Goal: Task Accomplishment & Management: Complete application form

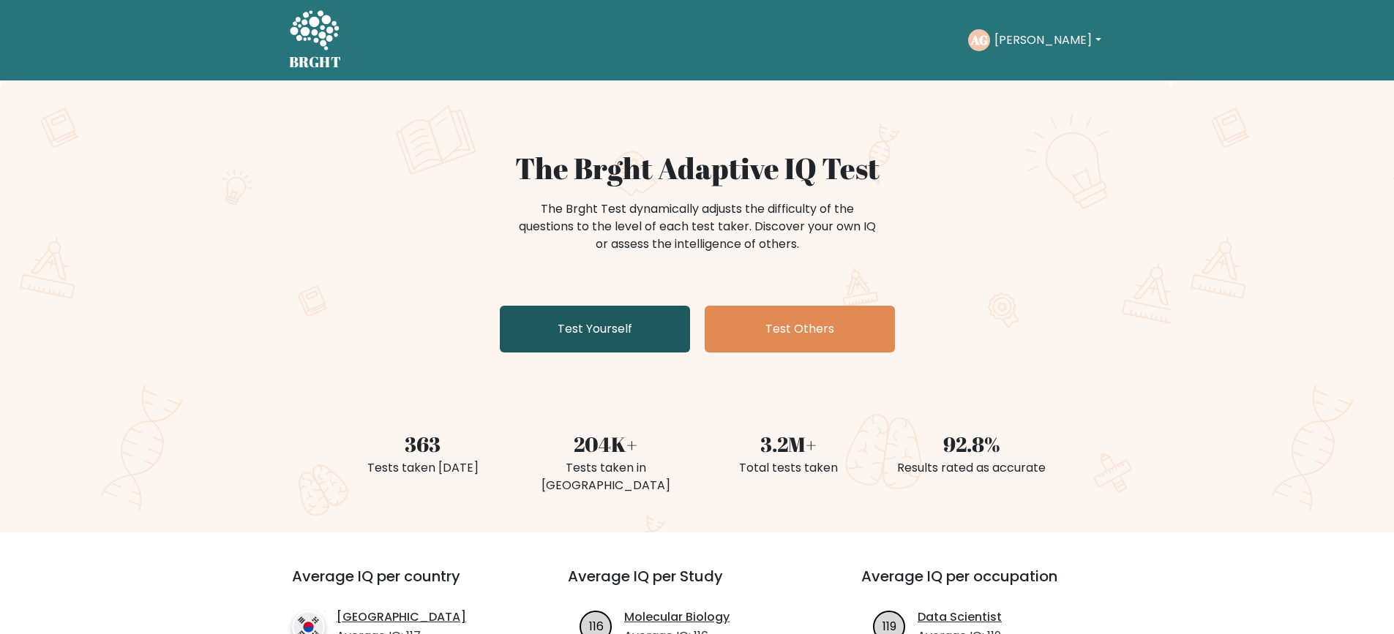
click at [643, 332] on link "Test Yourself" at bounding box center [595, 329] width 190 height 47
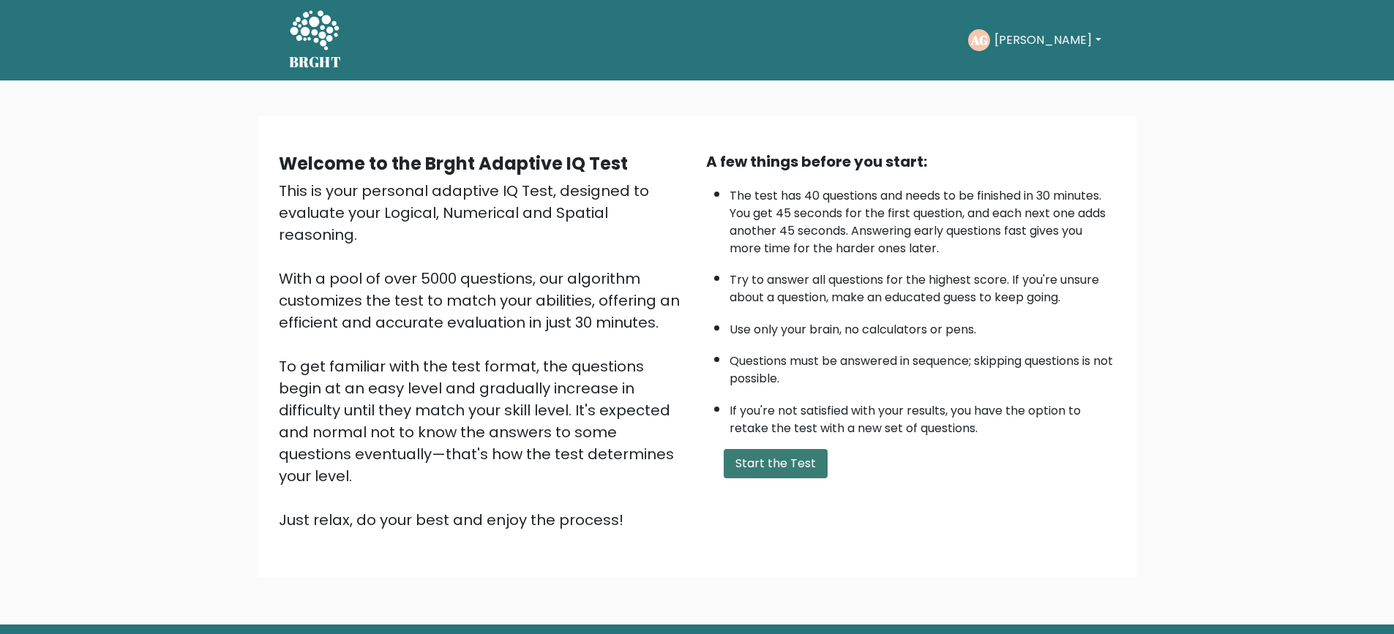
click at [774, 465] on button "Start the Test" at bounding box center [776, 463] width 104 height 29
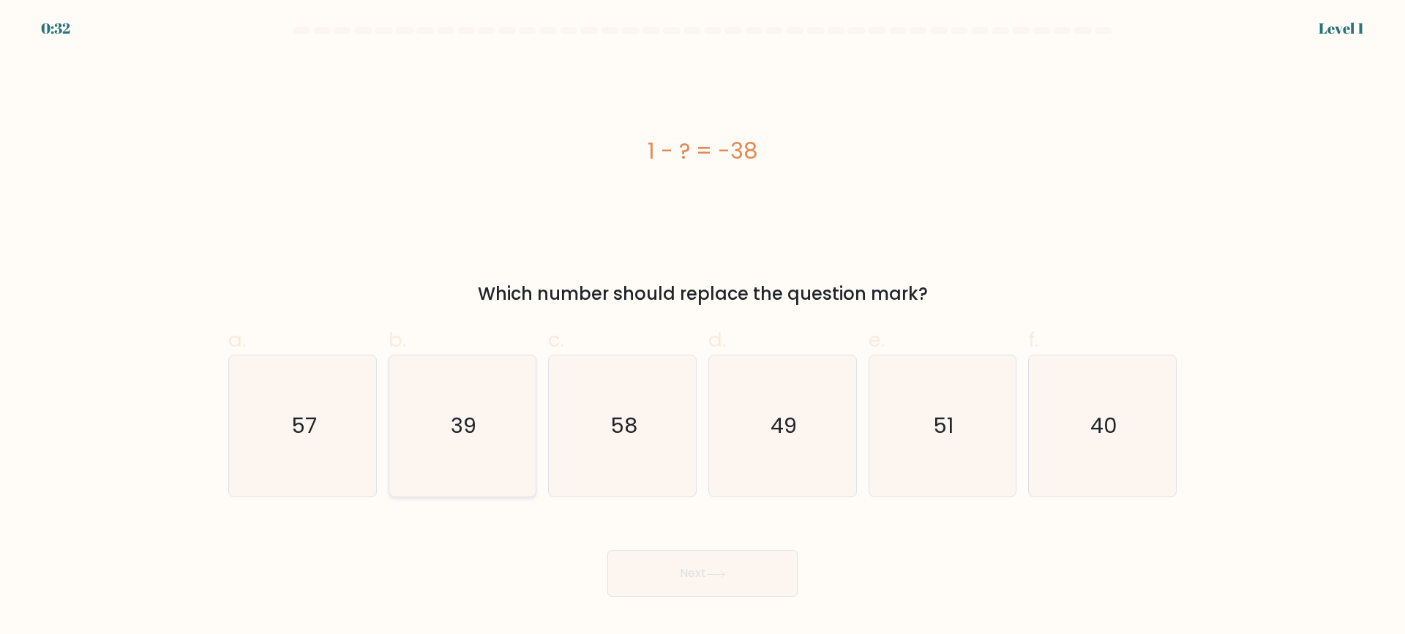
click at [509, 441] on icon "39" at bounding box center [462, 426] width 141 height 141
click at [703, 327] on input "b. 39" at bounding box center [703, 323] width 1 height 10
radio input "true"
click at [685, 574] on button "Next" at bounding box center [702, 573] width 190 height 47
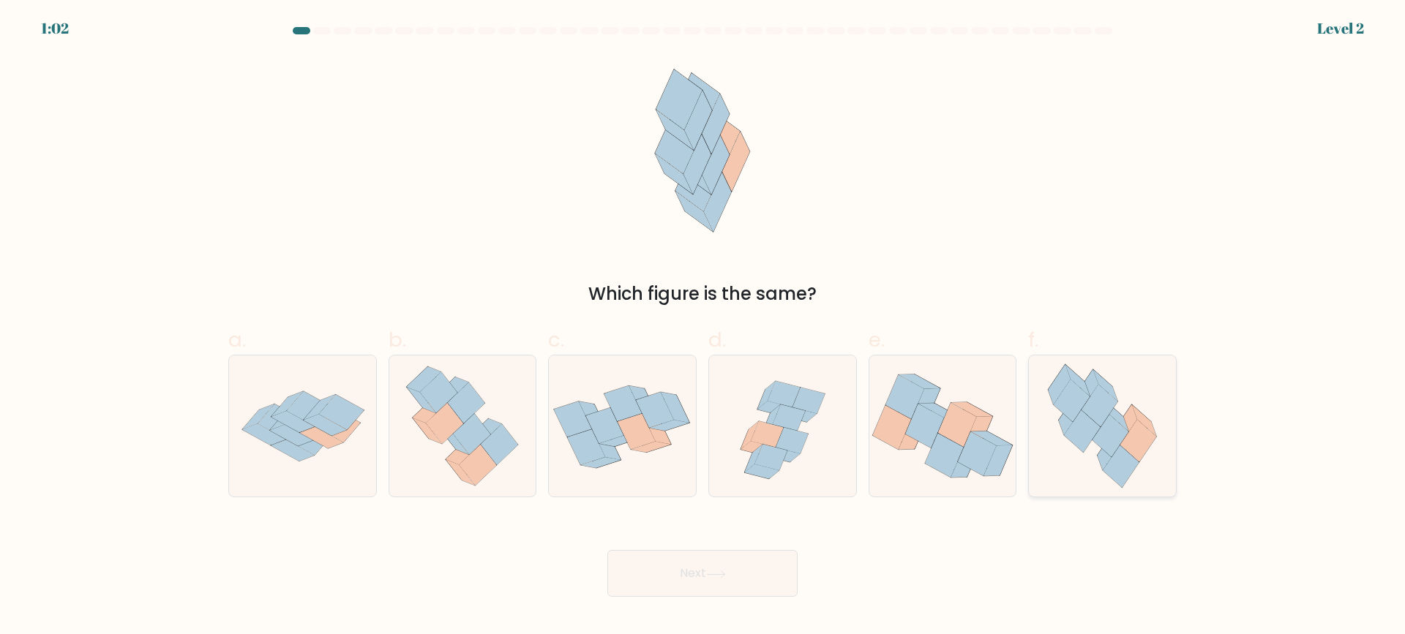
click at [1145, 423] on icon at bounding box center [1144, 420] width 24 height 31
click at [703, 327] on input "f." at bounding box center [703, 323] width 1 height 10
radio input "true"
click at [758, 579] on button "Next" at bounding box center [702, 573] width 190 height 47
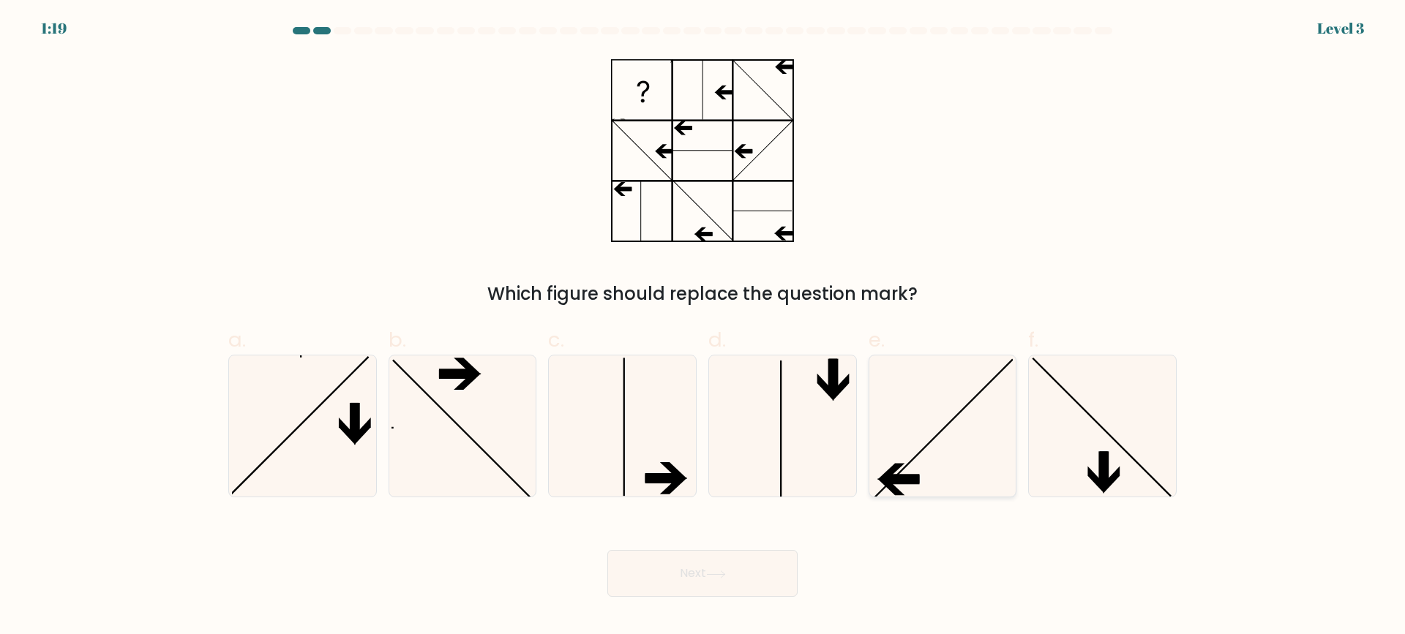
click at [914, 453] on icon at bounding box center [942, 426] width 141 height 141
click at [703, 327] on input "e." at bounding box center [703, 323] width 1 height 10
radio input "true"
click at [686, 582] on button "Next" at bounding box center [702, 573] width 190 height 47
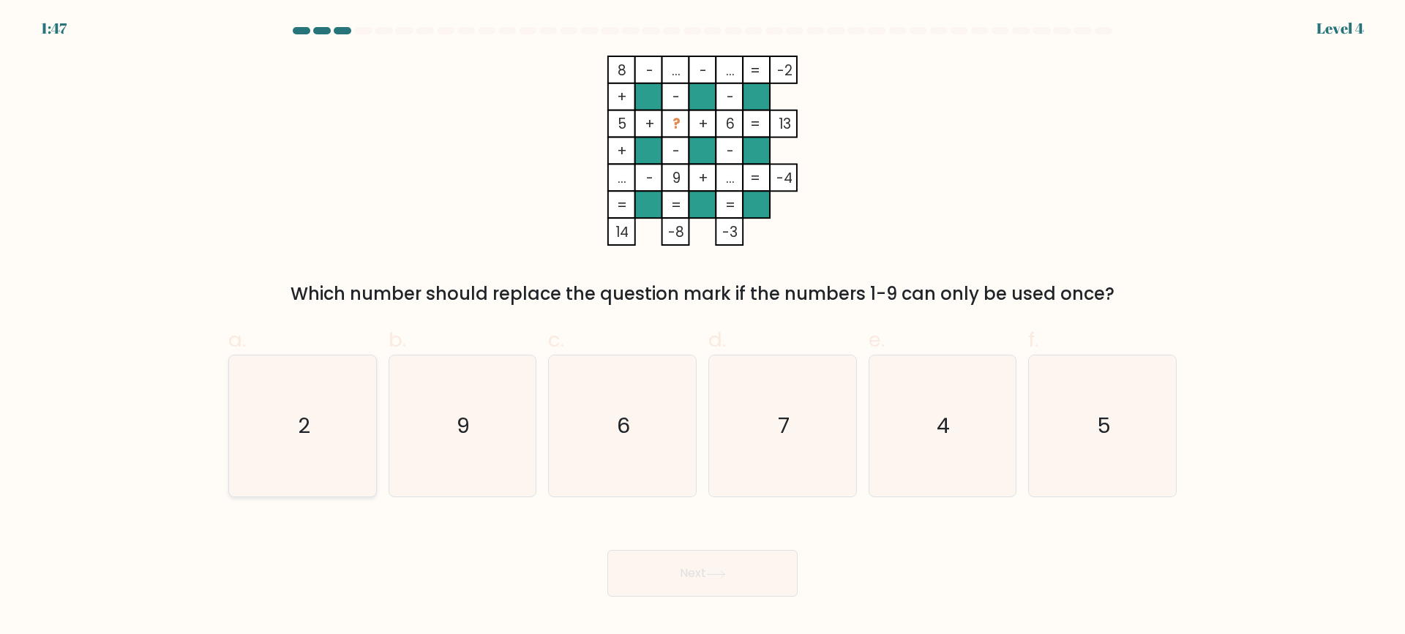
click at [332, 393] on icon "2" at bounding box center [302, 426] width 141 height 141
click at [703, 327] on input "a. 2" at bounding box center [703, 323] width 1 height 10
radio input "true"
click at [678, 560] on button "Next" at bounding box center [702, 573] width 190 height 47
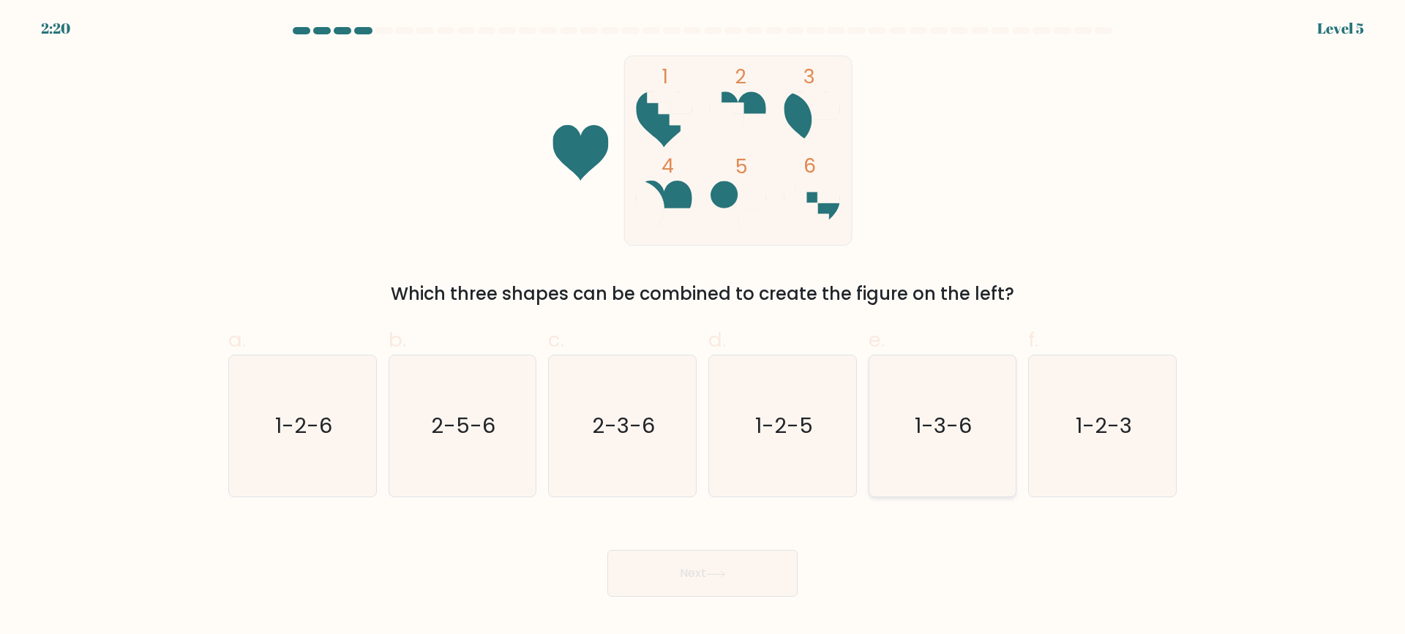
click at [946, 443] on icon "1-3-6" at bounding box center [942, 426] width 141 height 141
click at [703, 327] on input "e. 1-3-6" at bounding box center [703, 323] width 1 height 10
radio input "true"
click at [642, 577] on button "Next" at bounding box center [702, 573] width 190 height 47
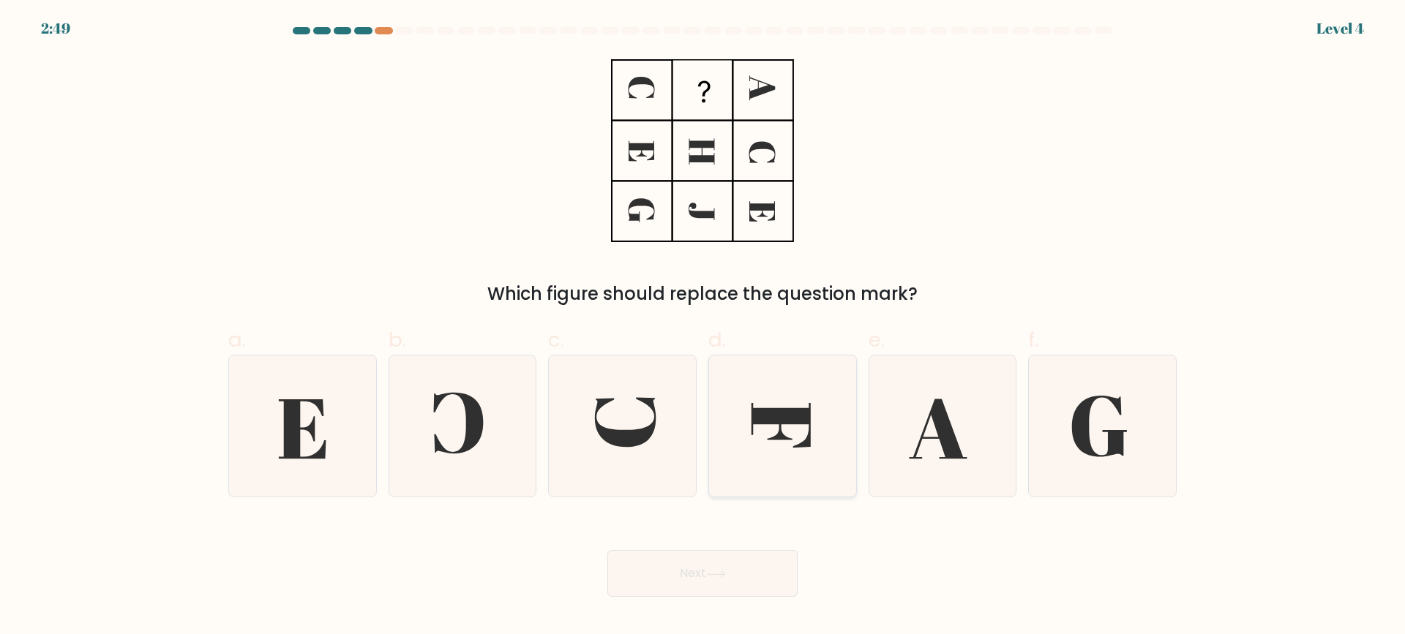
click at [779, 400] on icon at bounding box center [782, 426] width 141 height 141
click at [703, 327] on input "d." at bounding box center [703, 323] width 1 height 10
radio input "true"
click at [702, 564] on button "Next" at bounding box center [702, 573] width 190 height 47
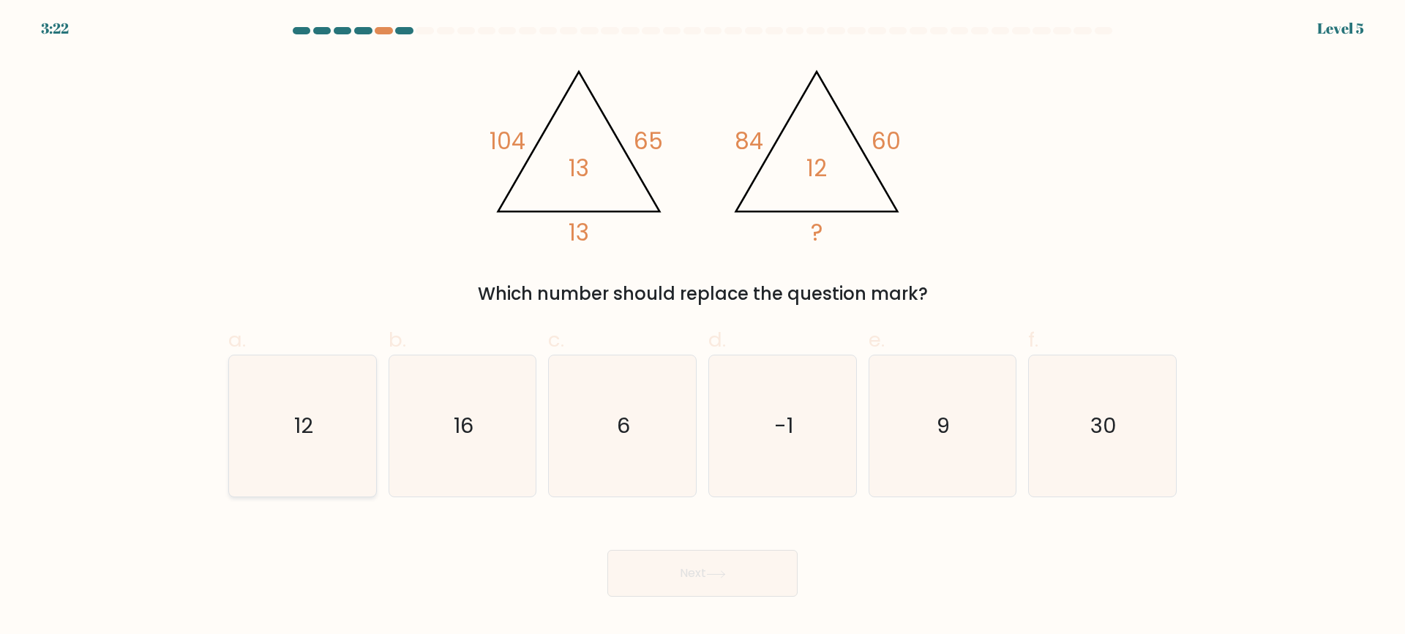
click at [286, 433] on icon "12" at bounding box center [302, 426] width 141 height 141
click at [703, 327] on input "a. 12" at bounding box center [703, 323] width 1 height 10
radio input "true"
click at [708, 563] on button "Next" at bounding box center [702, 573] width 190 height 47
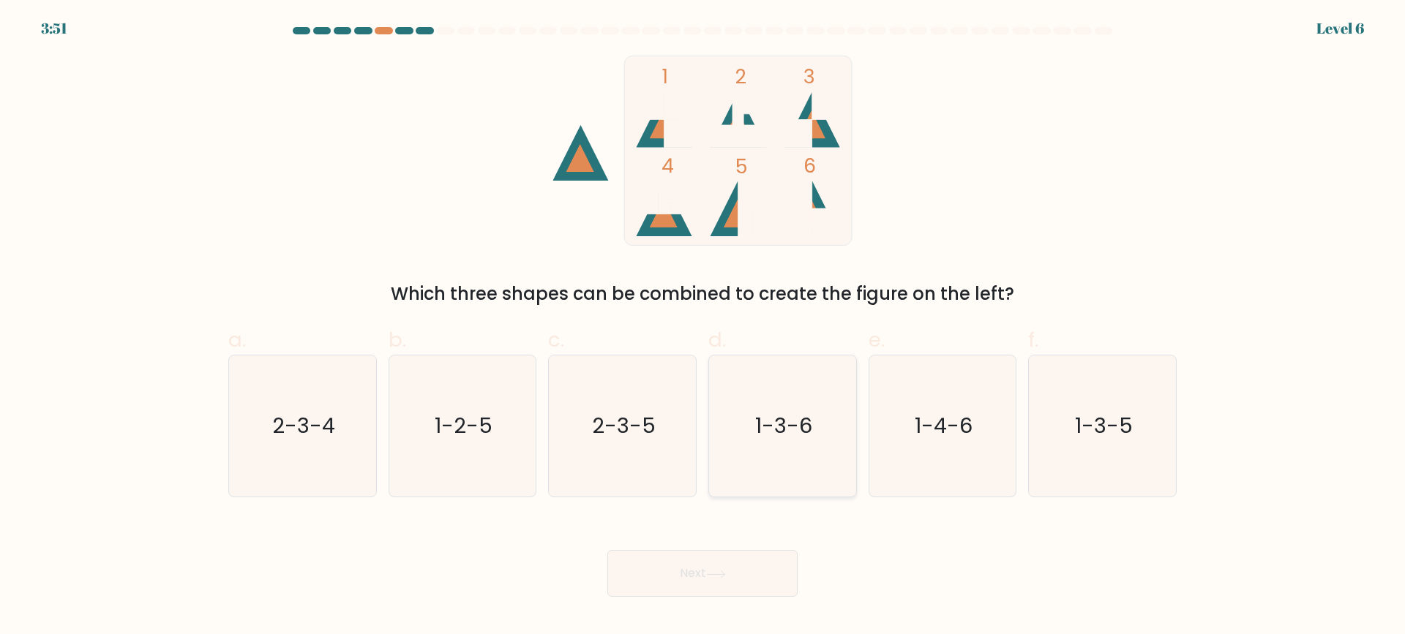
click at [797, 411] on icon "1-3-6" at bounding box center [782, 426] width 141 height 141
click at [703, 327] on input "d. 1-3-6" at bounding box center [703, 323] width 1 height 10
radio input "true"
click at [686, 574] on button "Next" at bounding box center [702, 573] width 190 height 47
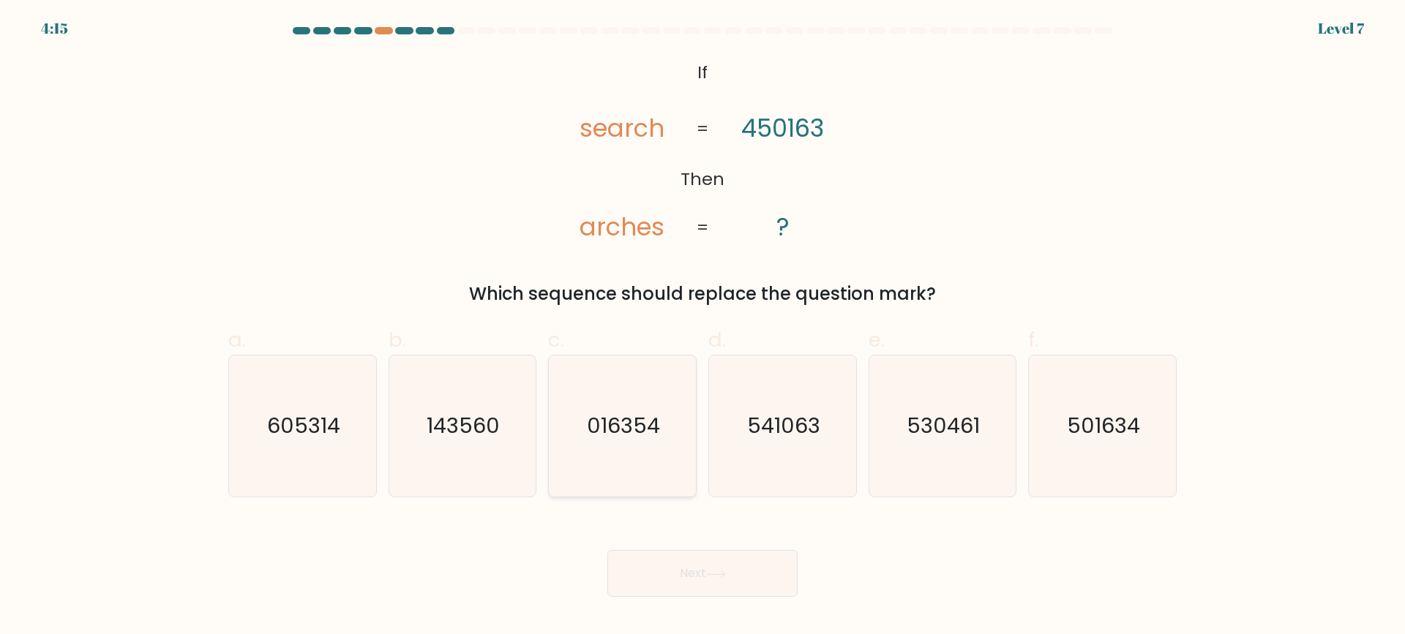
click at [617, 434] on text "016354" at bounding box center [624, 426] width 73 height 29
click at [703, 327] on input "c. 016354" at bounding box center [703, 323] width 1 height 10
radio input "true"
click at [716, 579] on button "Next" at bounding box center [702, 573] width 190 height 47
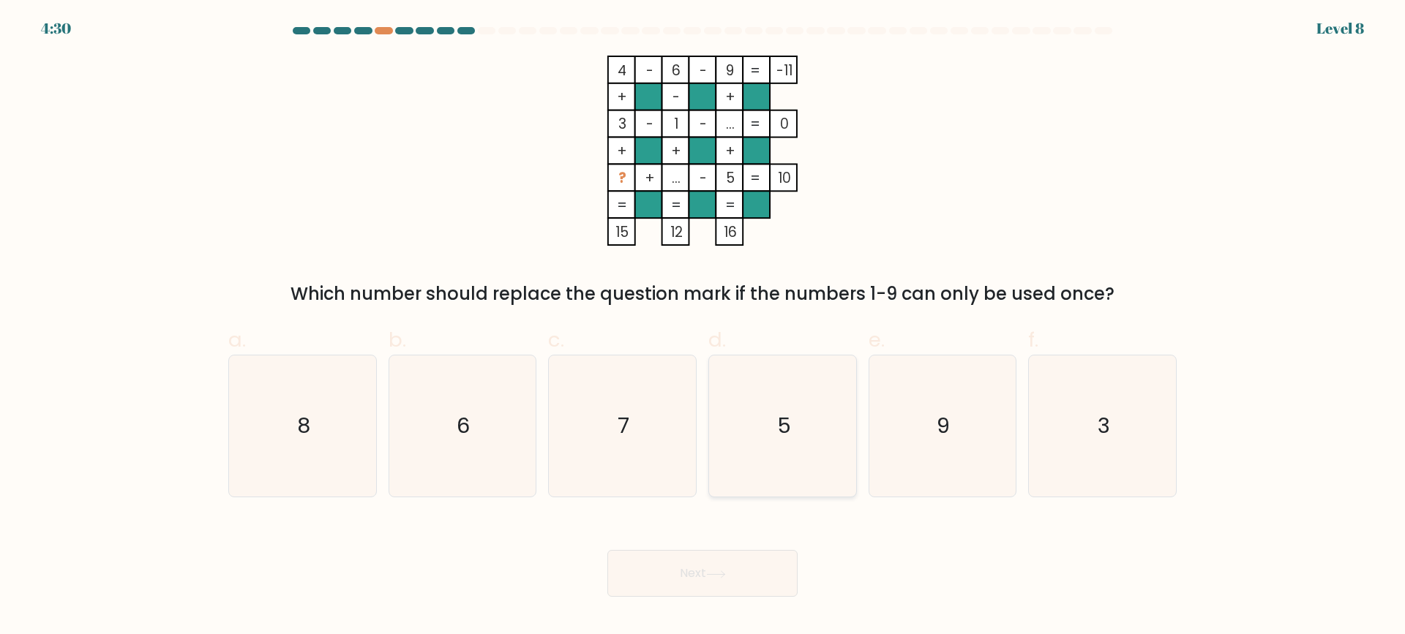
click at [768, 398] on icon "5" at bounding box center [782, 426] width 141 height 141
click at [703, 327] on input "d. 5" at bounding box center [703, 323] width 1 height 10
radio input "true"
click at [700, 578] on button "Next" at bounding box center [702, 573] width 190 height 47
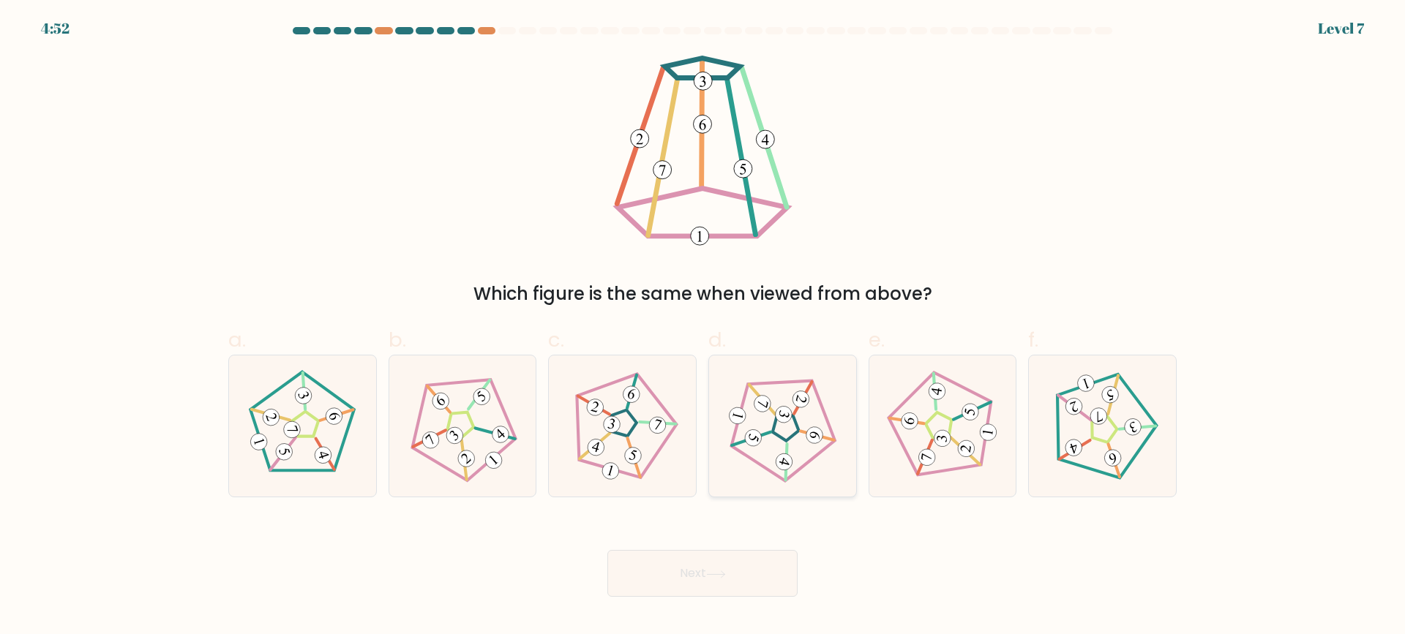
click at [789, 404] on icon at bounding box center [782, 426] width 113 height 113
click at [703, 327] on input "d." at bounding box center [703, 323] width 1 height 10
radio input "true"
drag, startPoint x: 711, startPoint y: 567, endPoint x: 713, endPoint y: 532, distance: 35.2
click at [711, 567] on button "Next" at bounding box center [702, 573] width 190 height 47
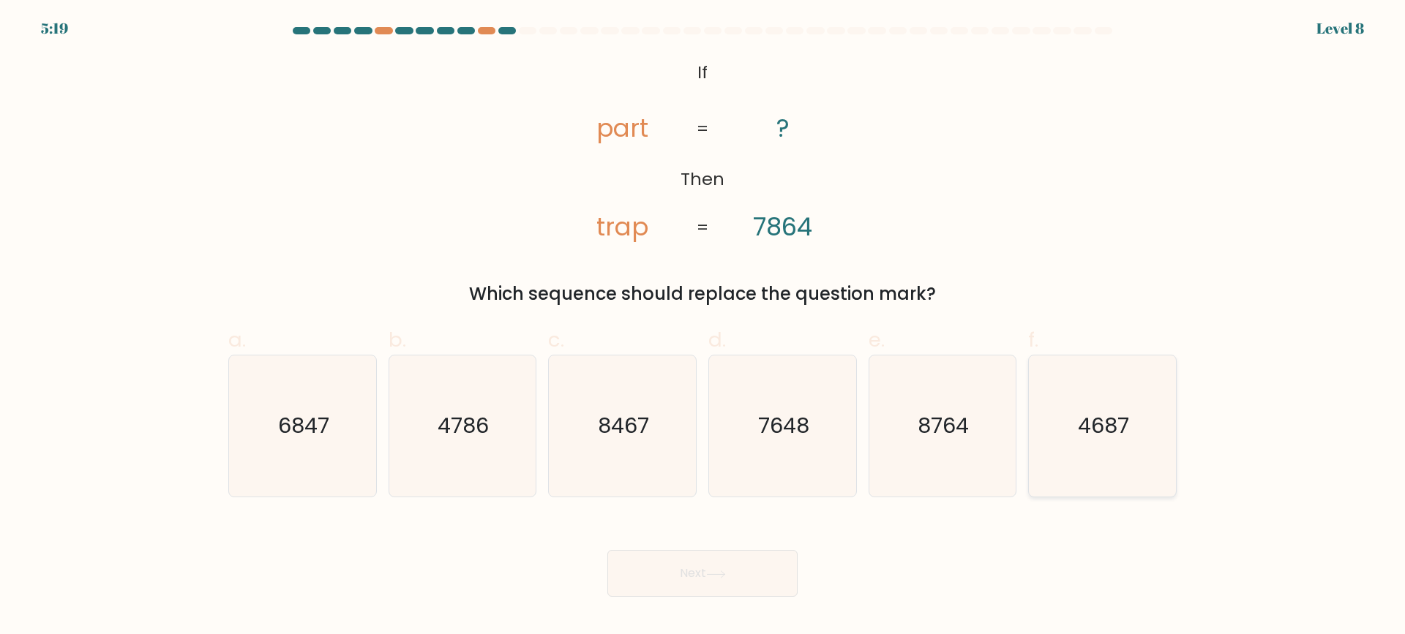
click at [1087, 424] on text "4687" at bounding box center [1104, 426] width 51 height 29
click at [703, 327] on input "f. 4687" at bounding box center [703, 323] width 1 height 10
radio input "true"
click at [763, 577] on button "Next" at bounding box center [702, 573] width 190 height 47
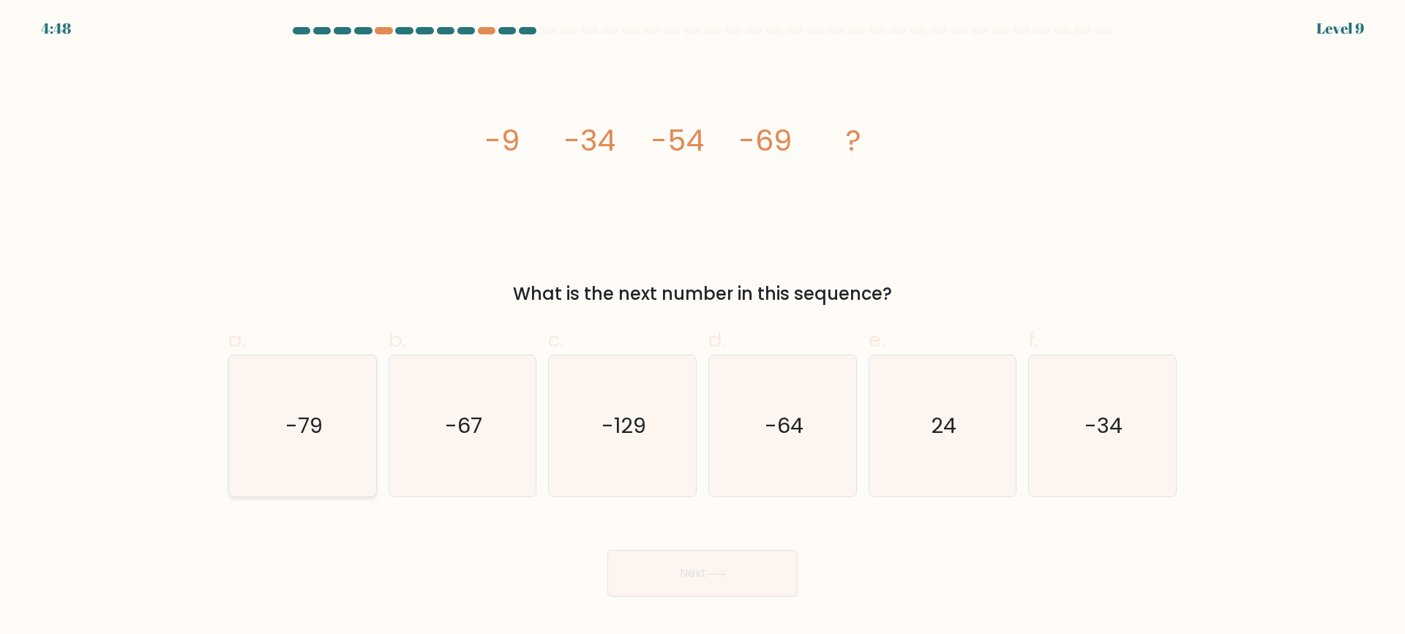
click at [279, 438] on icon "-79" at bounding box center [302, 426] width 141 height 141
click at [703, 327] on input "a. -79" at bounding box center [703, 323] width 1 height 10
radio input "true"
click at [705, 571] on button "Next" at bounding box center [702, 573] width 190 height 47
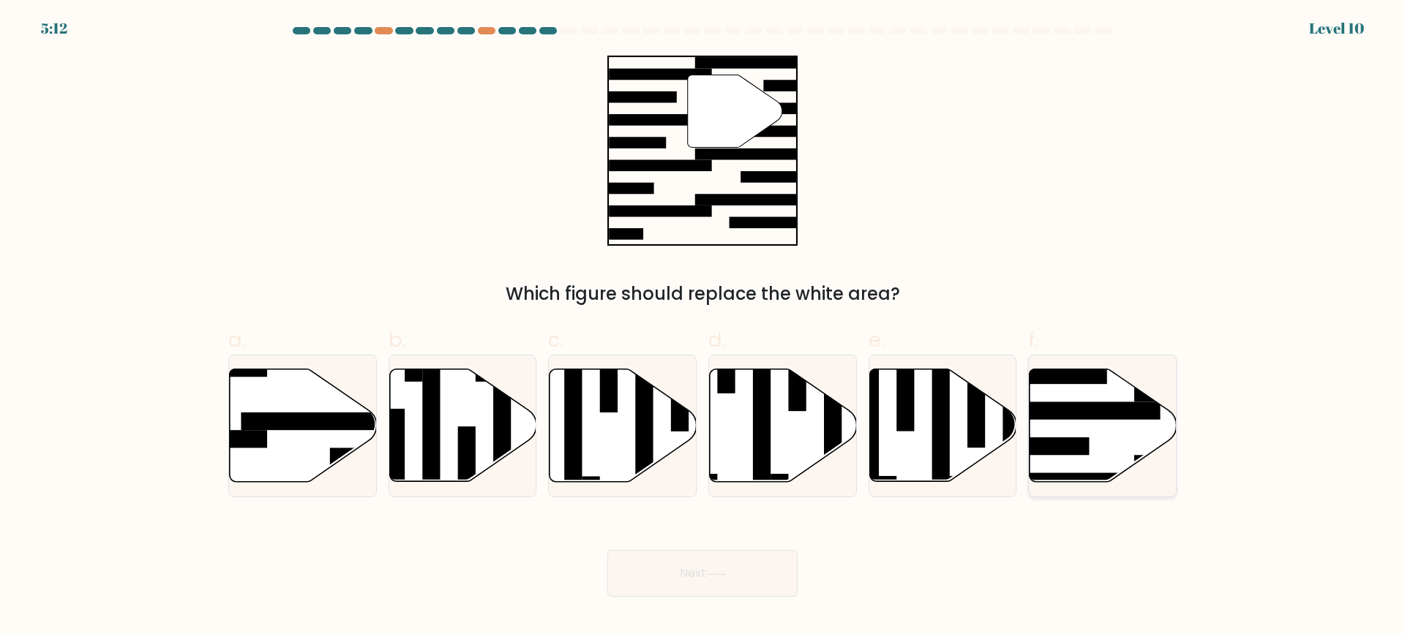
click at [1124, 404] on rect at bounding box center [1080, 412] width 160 height 18
click at [703, 327] on input "f." at bounding box center [703, 323] width 1 height 10
radio input "true"
drag, startPoint x: 311, startPoint y: 416, endPoint x: 333, endPoint y: 409, distance: 22.9
click at [312, 415] on rect at bounding box center [321, 422] width 160 height 18
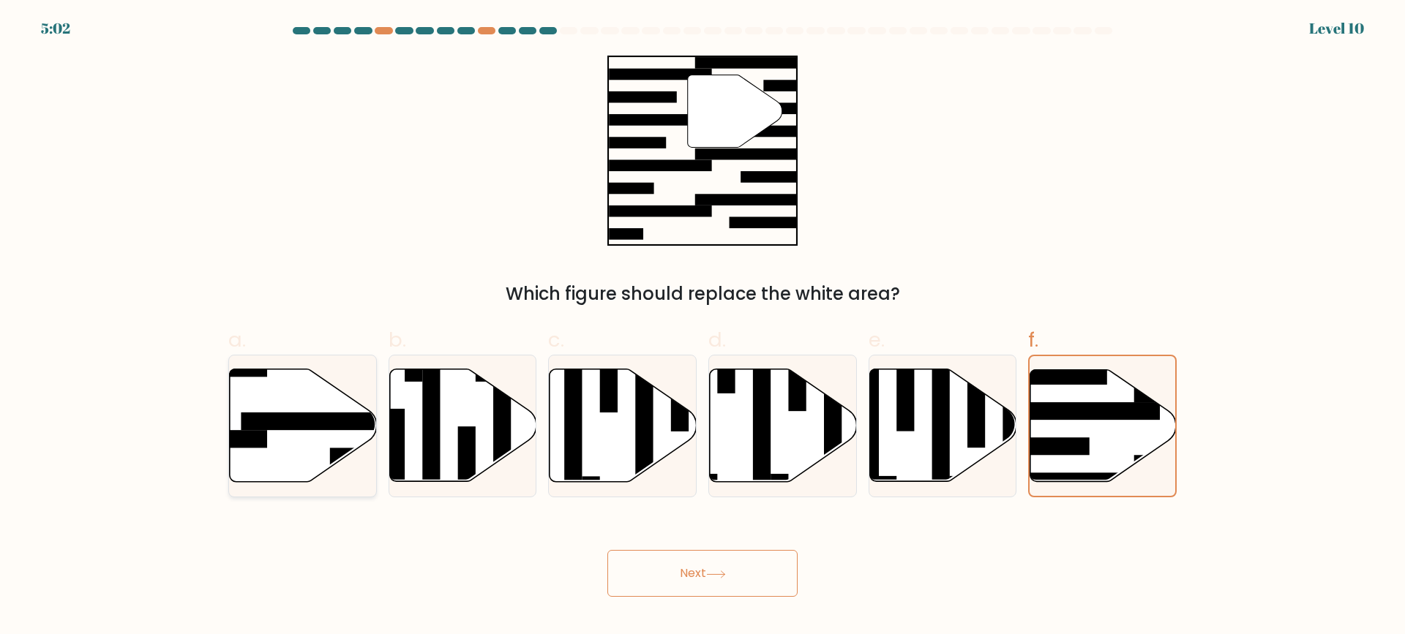
click at [703, 327] on input "a." at bounding box center [703, 323] width 1 height 10
radio input "true"
click at [783, 583] on button "Next" at bounding box center [702, 573] width 190 height 47
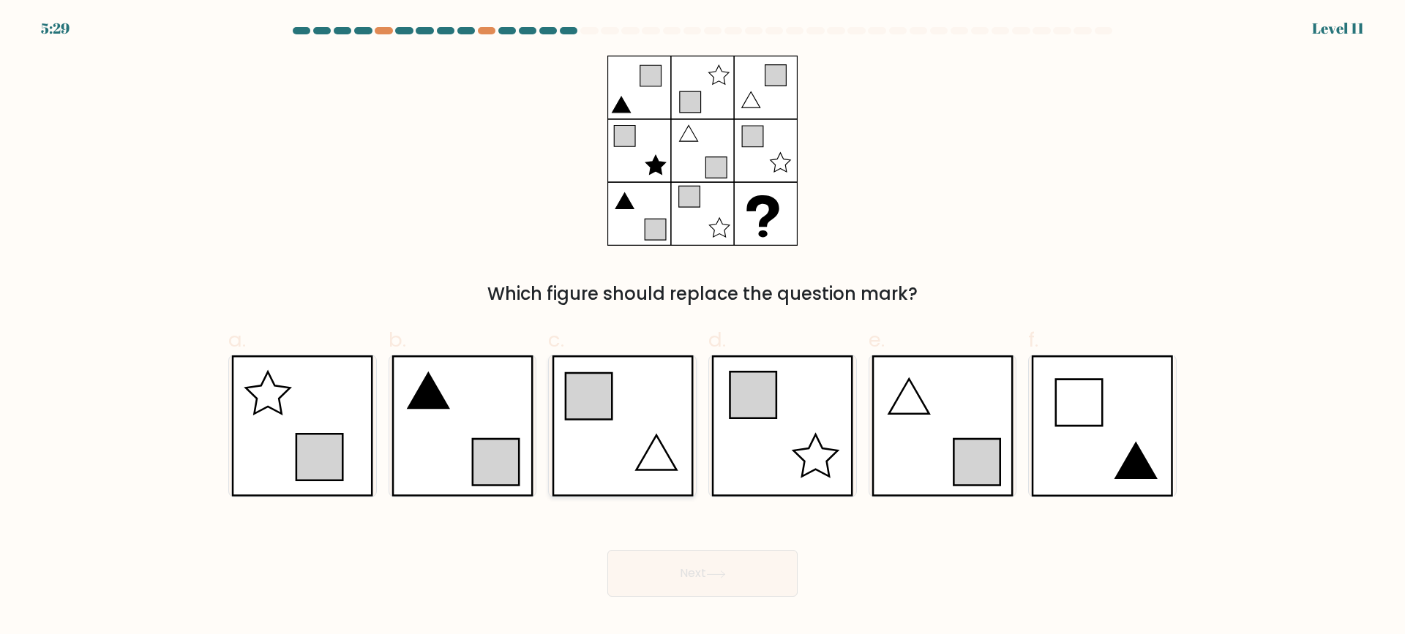
click at [635, 463] on icon at bounding box center [623, 426] width 142 height 141
click at [703, 327] on input "c." at bounding box center [703, 323] width 1 height 10
radio input "true"
click at [733, 588] on button "Next" at bounding box center [702, 573] width 190 height 47
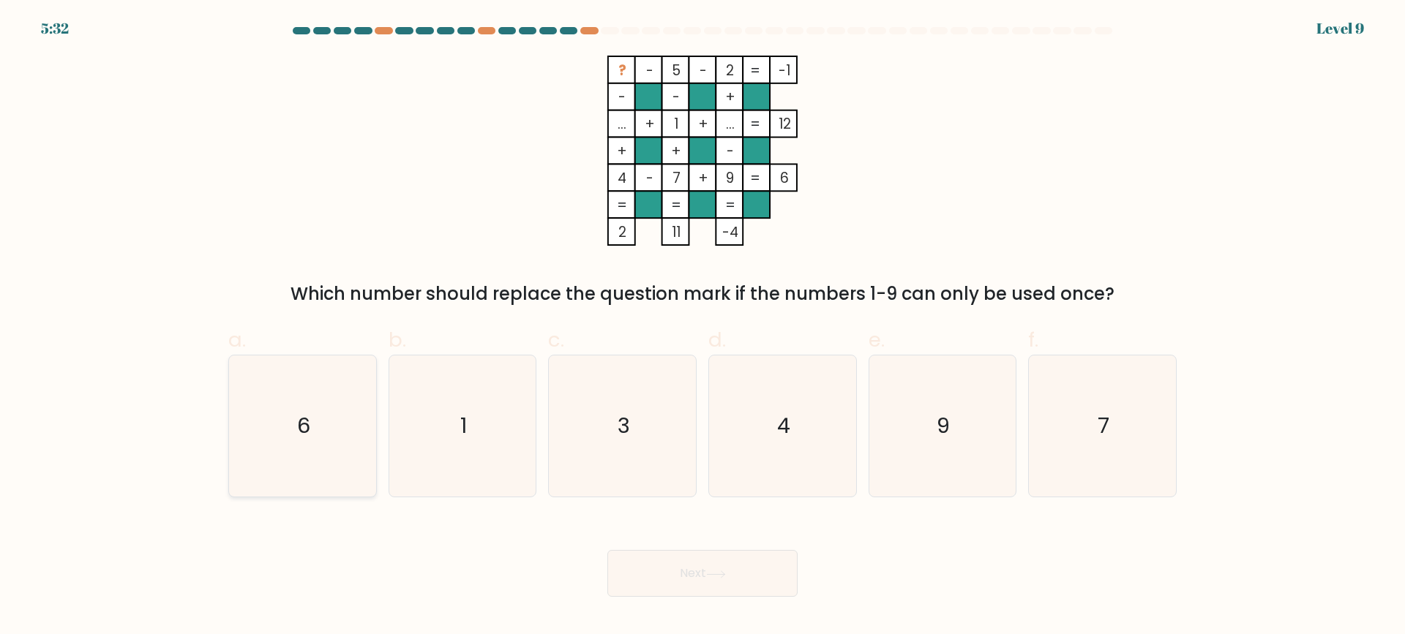
click at [364, 410] on icon "6" at bounding box center [302, 426] width 141 height 141
click at [703, 327] on input "a. 6" at bounding box center [703, 323] width 1 height 10
radio input "true"
click at [675, 575] on button "Next" at bounding box center [702, 573] width 190 height 47
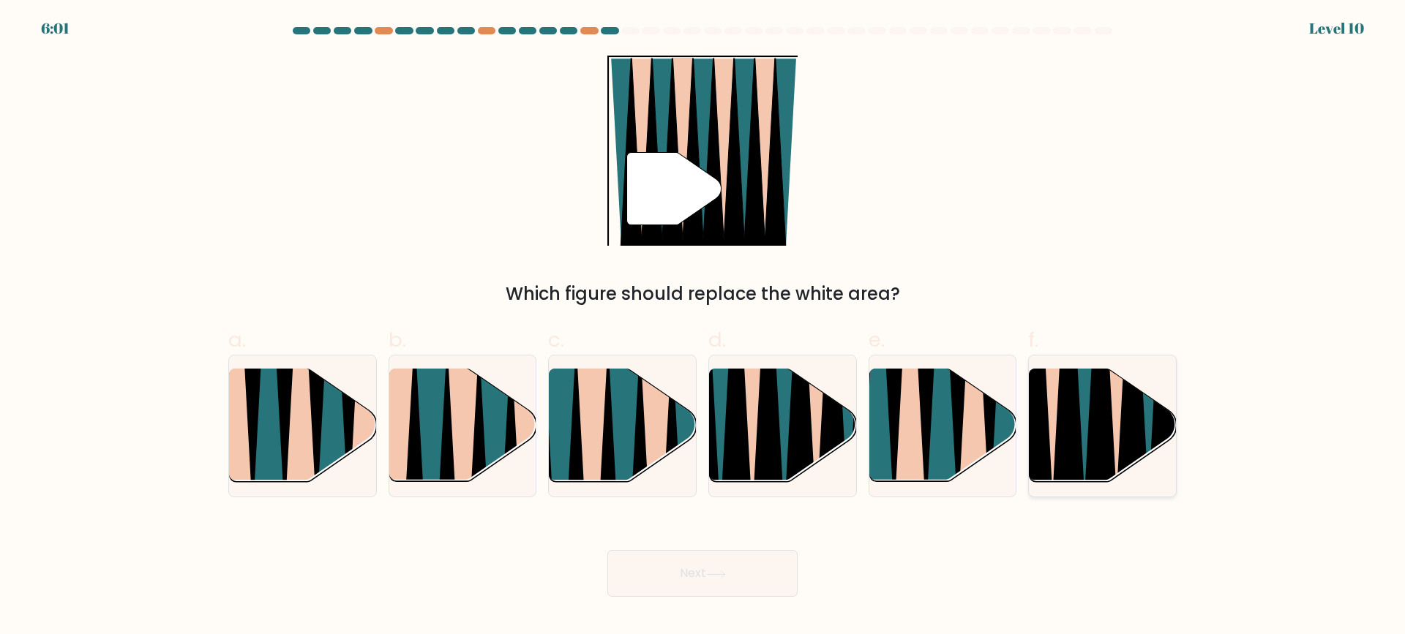
click at [1080, 421] on icon at bounding box center [1068, 370] width 33 height 294
click at [703, 327] on input "f." at bounding box center [703, 323] width 1 height 10
radio input "true"
click at [773, 569] on button "Next" at bounding box center [702, 573] width 190 height 47
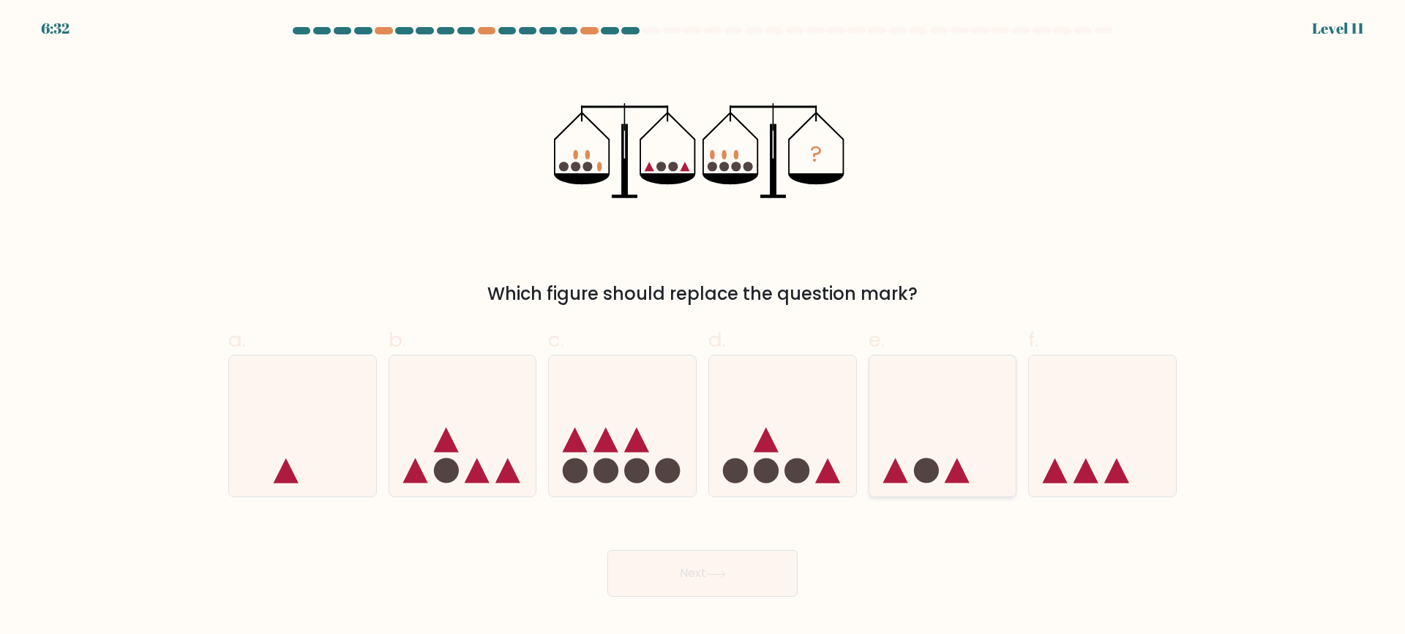
click at [962, 420] on icon at bounding box center [942, 426] width 147 height 121
click at [703, 327] on input "e." at bounding box center [703, 323] width 1 height 10
radio input "true"
click at [679, 567] on button "Next" at bounding box center [702, 573] width 190 height 47
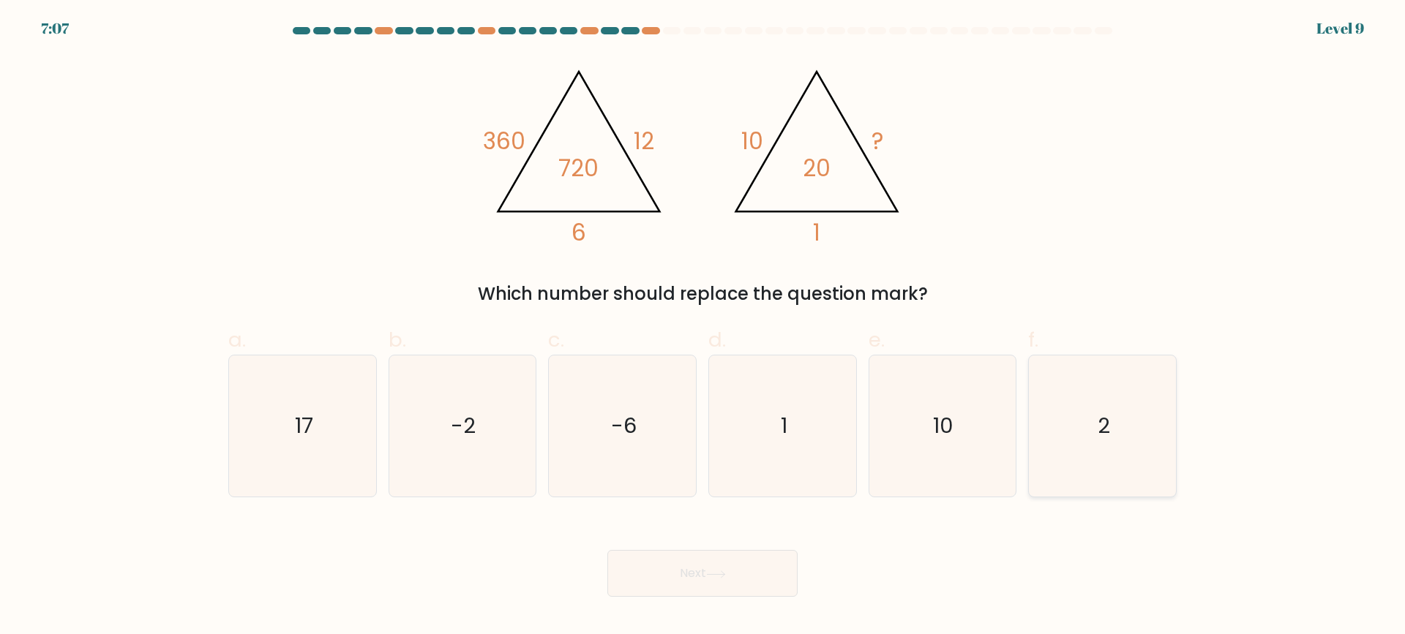
click at [1103, 430] on text "2" at bounding box center [1104, 426] width 12 height 29
click at [703, 327] on input "f. 2" at bounding box center [703, 323] width 1 height 10
radio input "true"
click at [735, 577] on button "Next" at bounding box center [702, 573] width 190 height 47
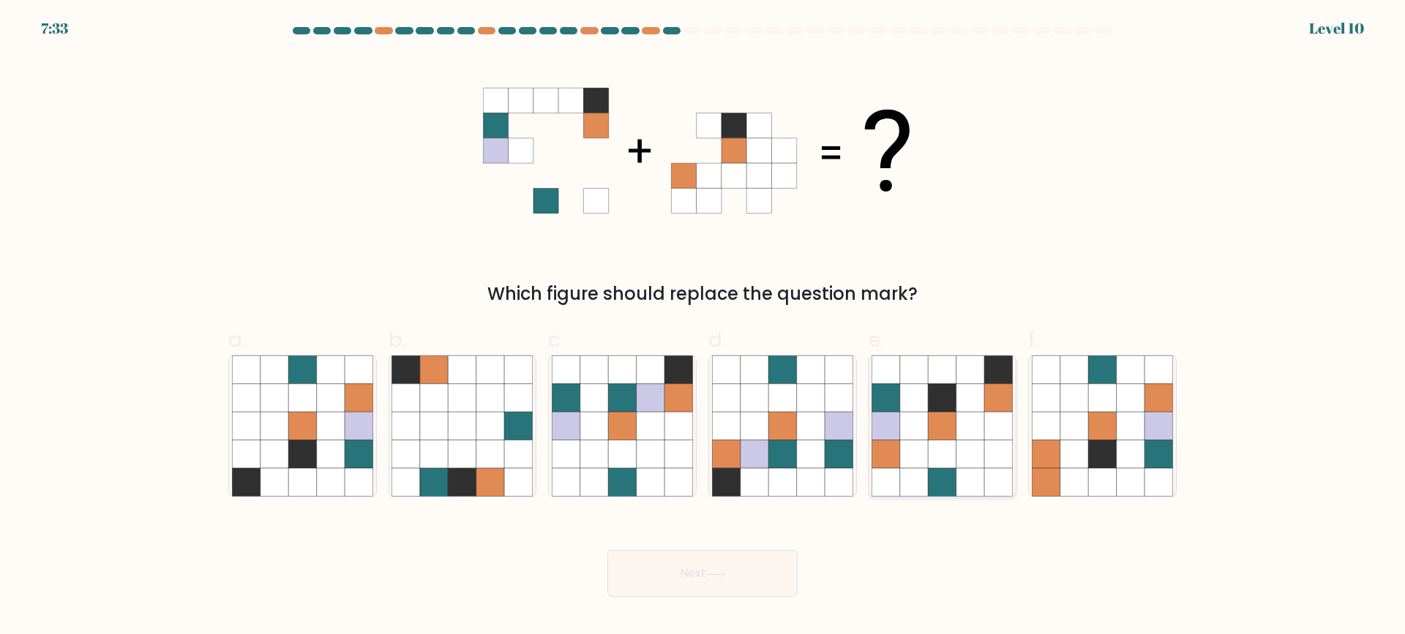
click at [966, 403] on icon at bounding box center [970, 398] width 28 height 28
click at [703, 327] on input "e." at bounding box center [703, 323] width 1 height 10
radio input "true"
click at [727, 581] on button "Next" at bounding box center [702, 573] width 190 height 47
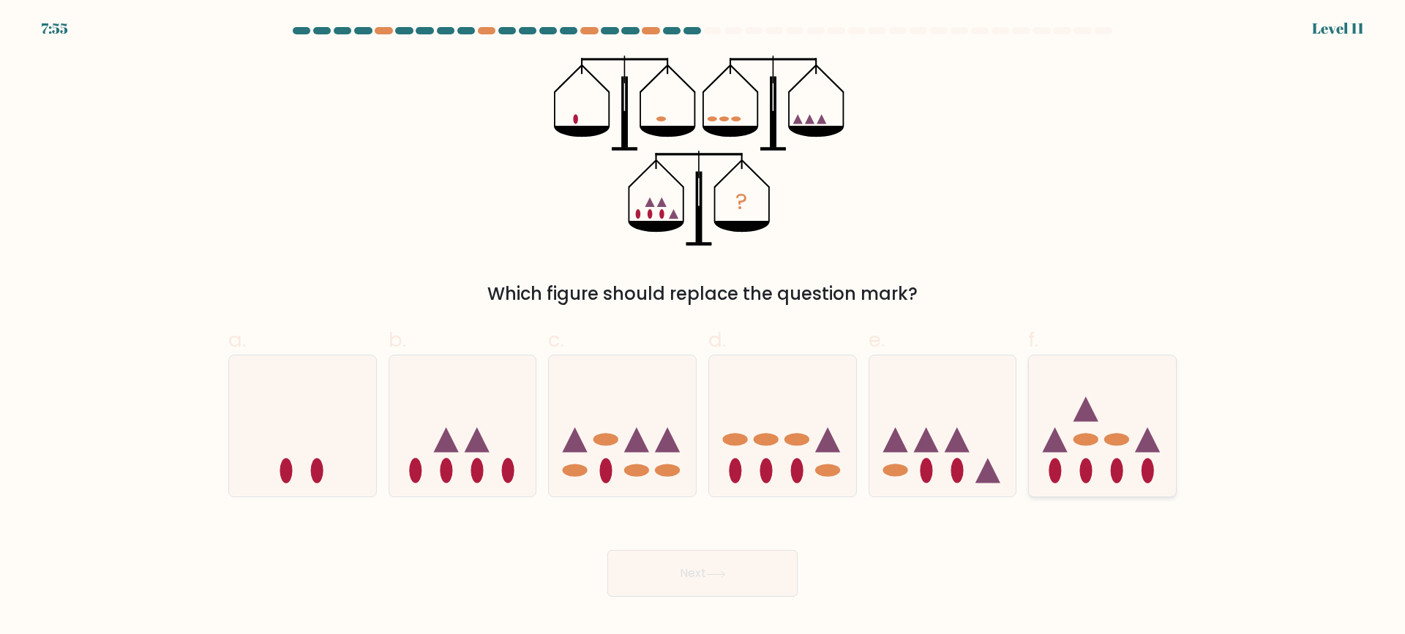
click at [1150, 475] on ellipse at bounding box center [1148, 470] width 12 height 25
click at [703, 327] on input "f." at bounding box center [703, 323] width 1 height 10
radio input "true"
click at [792, 458] on icon at bounding box center [782, 426] width 147 height 121
click at [703, 327] on input "d." at bounding box center [703, 323] width 1 height 10
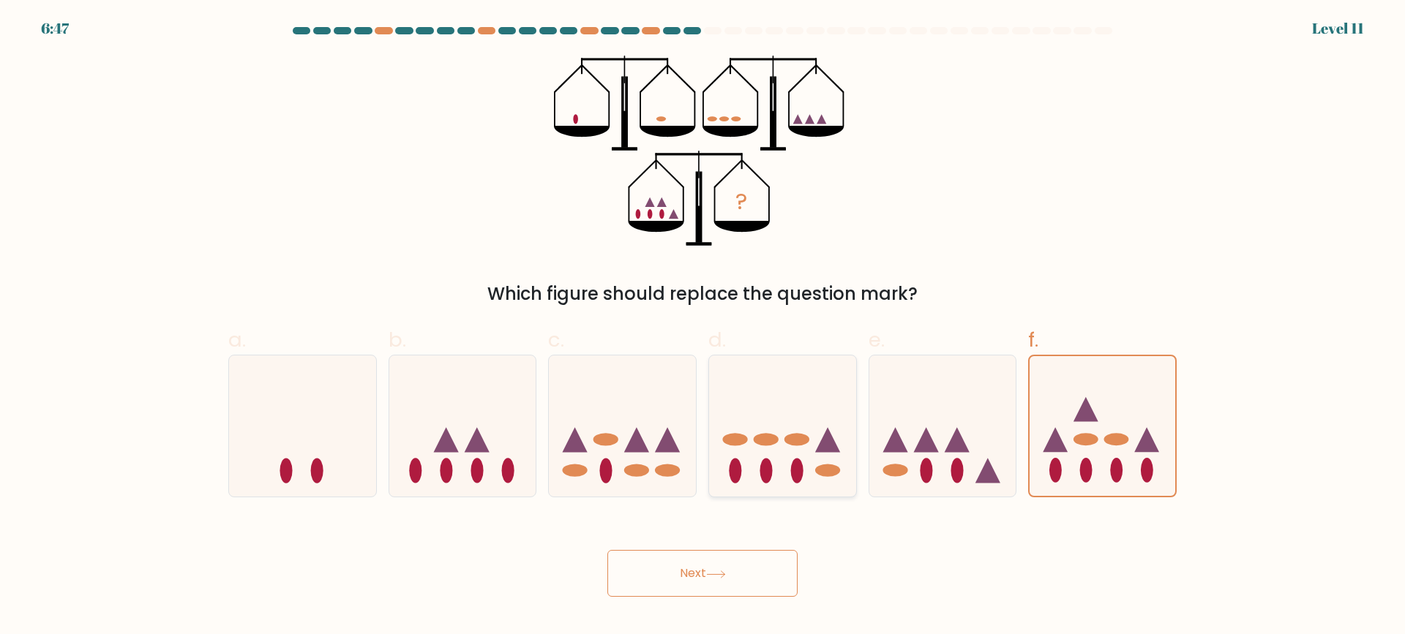
radio input "true"
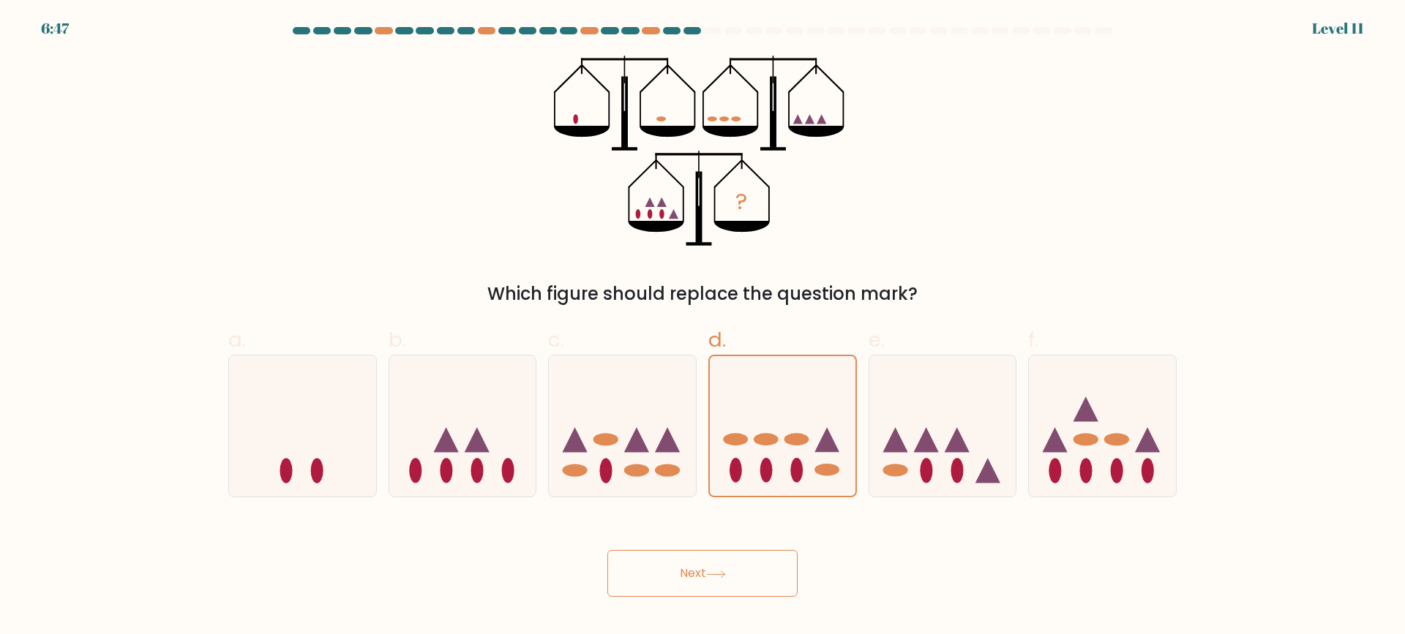
click at [776, 567] on button "Next" at bounding box center [702, 573] width 190 height 47
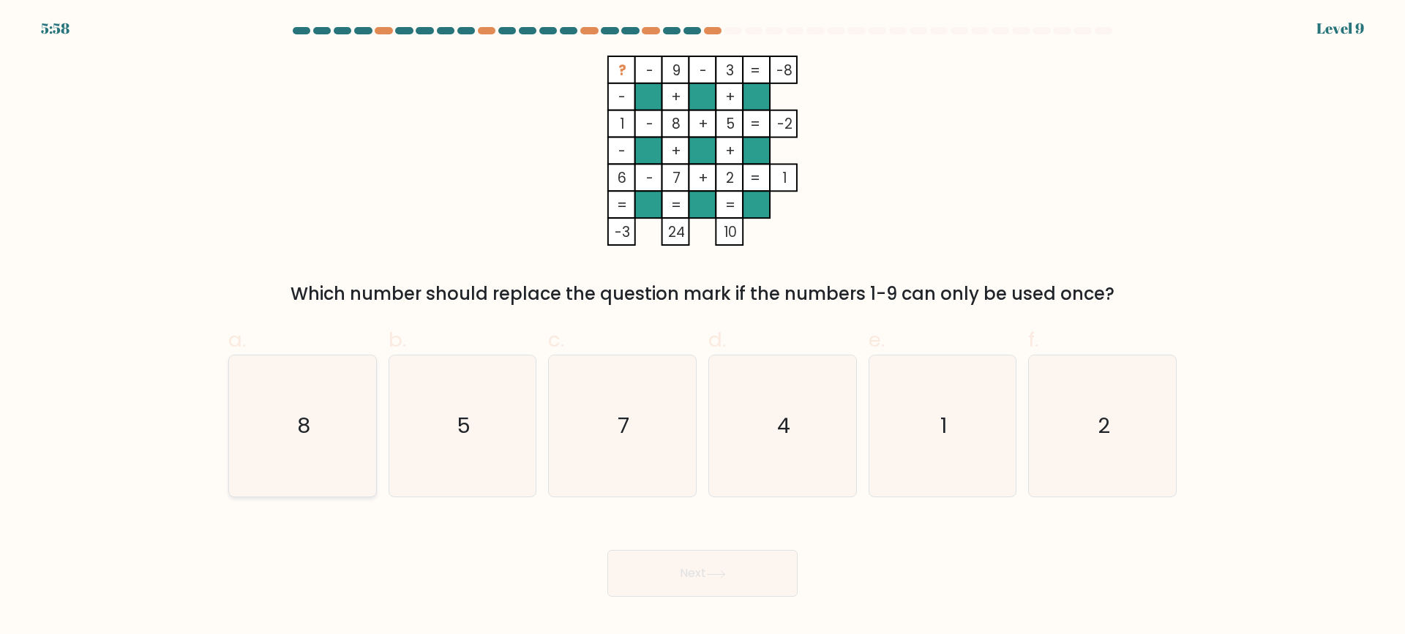
click at [360, 416] on icon "8" at bounding box center [302, 426] width 141 height 141
click at [703, 327] on input "a. 8" at bounding box center [703, 323] width 1 height 10
radio input "true"
click at [678, 564] on button "Next" at bounding box center [702, 573] width 190 height 47
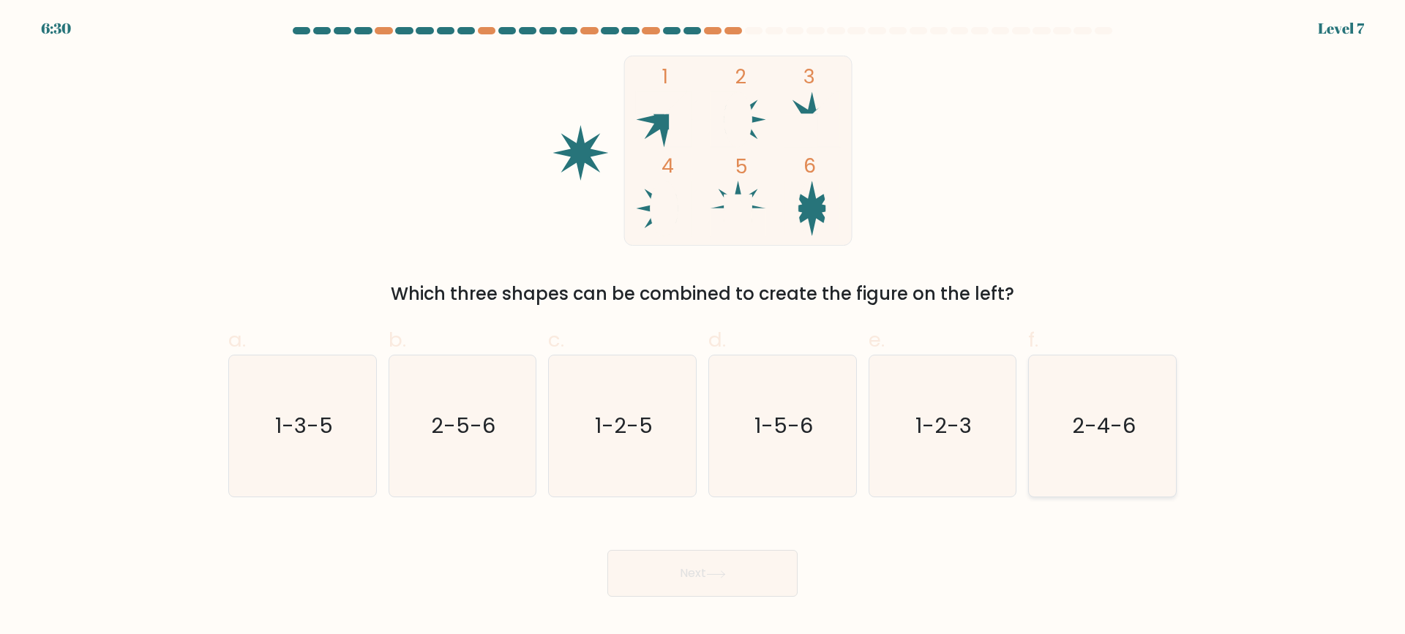
click at [1091, 435] on text "2-4-6" at bounding box center [1104, 426] width 64 height 29
click at [703, 327] on input "f. 2-4-6" at bounding box center [703, 323] width 1 height 10
radio input "true"
drag, startPoint x: 762, startPoint y: 578, endPoint x: 836, endPoint y: 396, distance: 196.9
click at [762, 577] on button "Next" at bounding box center [702, 573] width 190 height 47
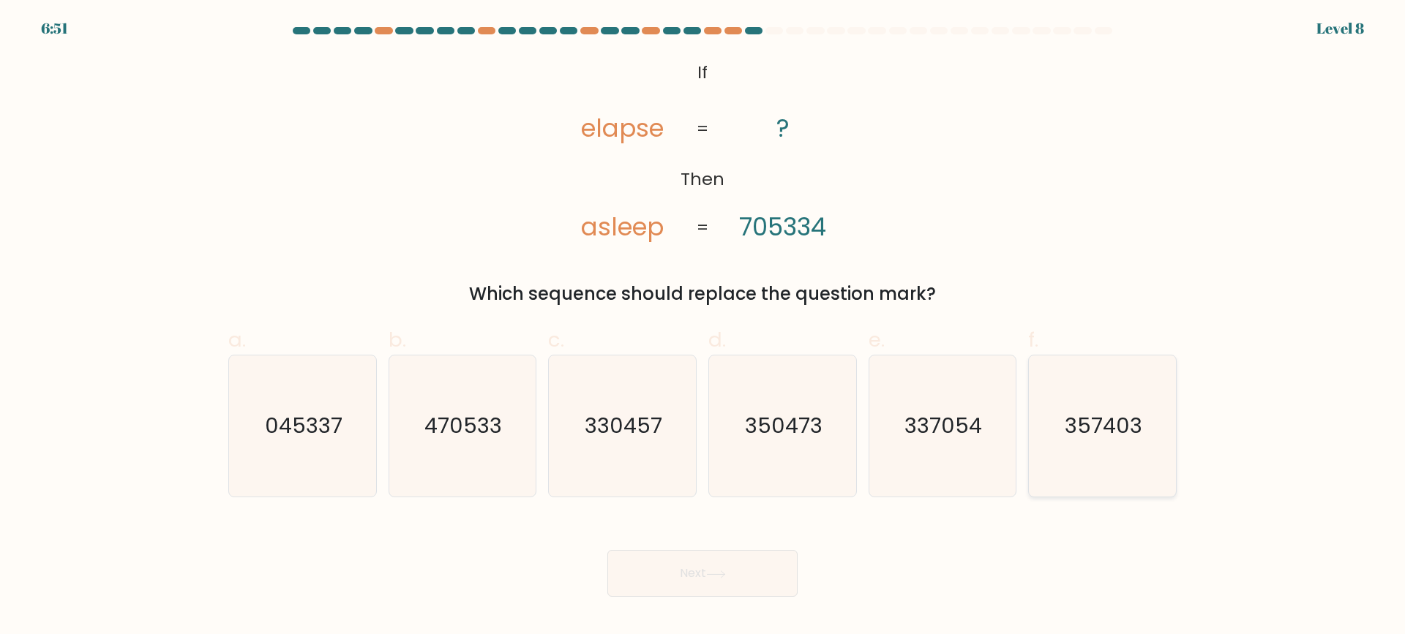
click at [1120, 424] on text "357403" at bounding box center [1105, 426] width 78 height 29
click at [703, 327] on input "f. 357403" at bounding box center [703, 323] width 1 height 10
radio input "true"
click at [714, 568] on button "Next" at bounding box center [702, 573] width 190 height 47
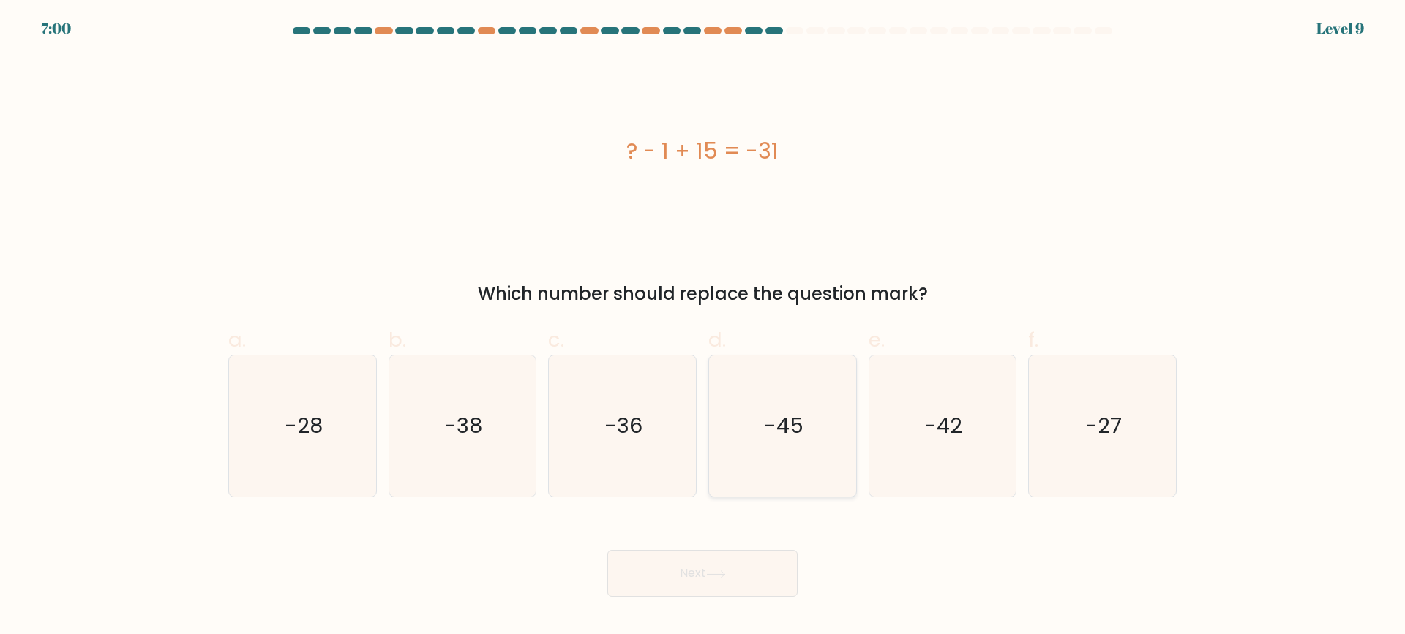
click at [768, 447] on icon "-45" at bounding box center [782, 426] width 141 height 141
click at [703, 327] on input "d. -45" at bounding box center [703, 323] width 1 height 10
radio input "true"
click at [731, 572] on button "Next" at bounding box center [702, 573] width 190 height 47
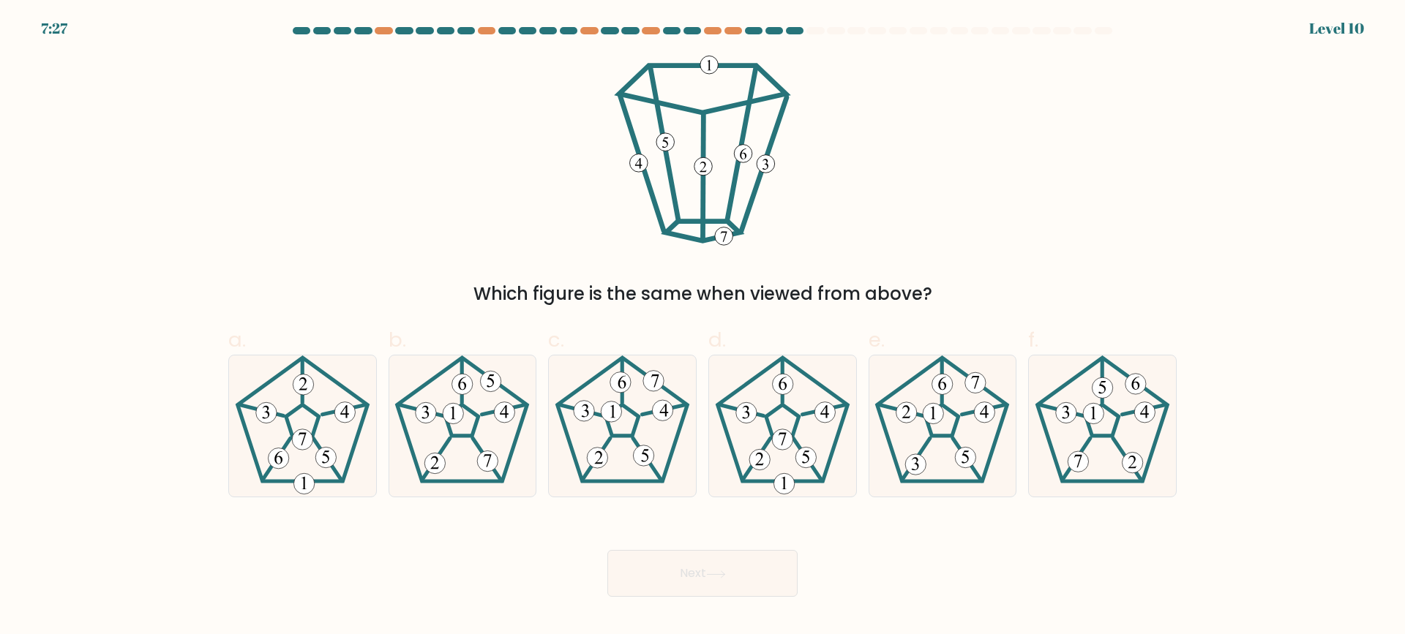
drag, startPoint x: 335, startPoint y: 437, endPoint x: 381, endPoint y: 476, distance: 60.2
click at [337, 437] on icon at bounding box center [302, 426] width 141 height 141
click at [703, 327] on input "a." at bounding box center [703, 323] width 1 height 10
radio input "true"
click at [735, 586] on button "Next" at bounding box center [702, 573] width 190 height 47
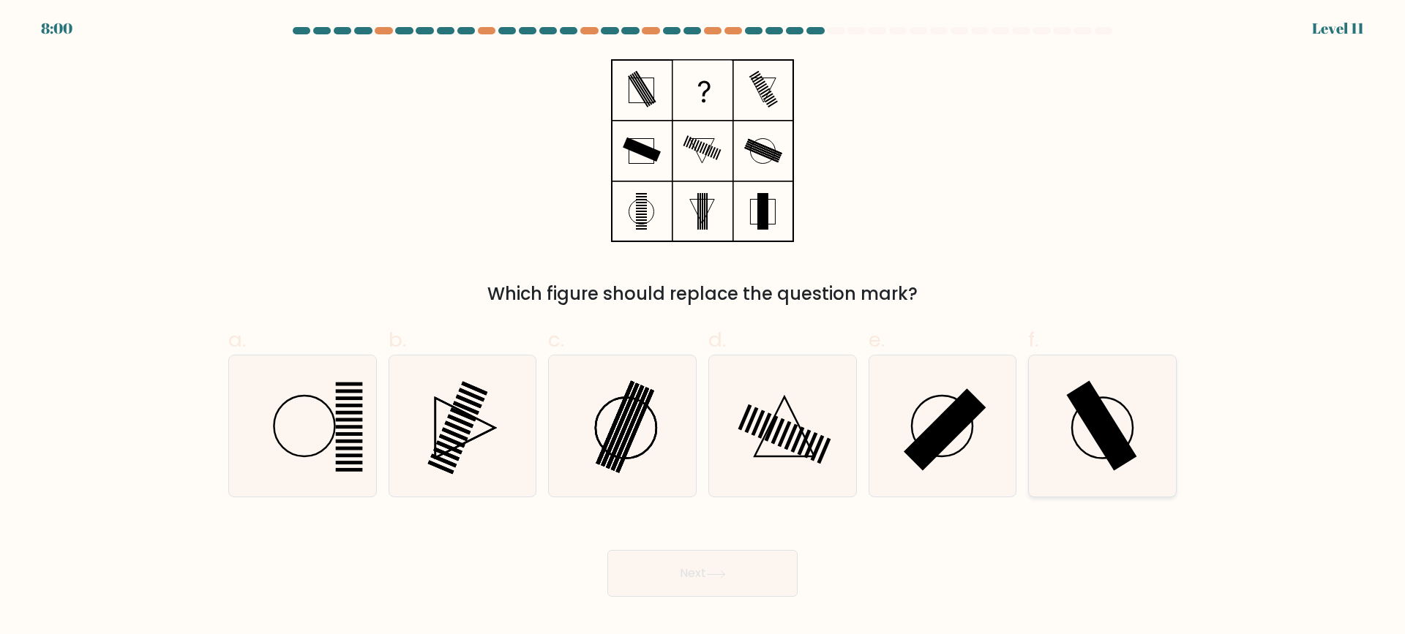
click at [1109, 427] on rect at bounding box center [1102, 426] width 70 height 90
click at [703, 327] on input "f." at bounding box center [703, 323] width 1 height 10
radio input "true"
click at [716, 578] on icon at bounding box center [716, 575] width 20 height 8
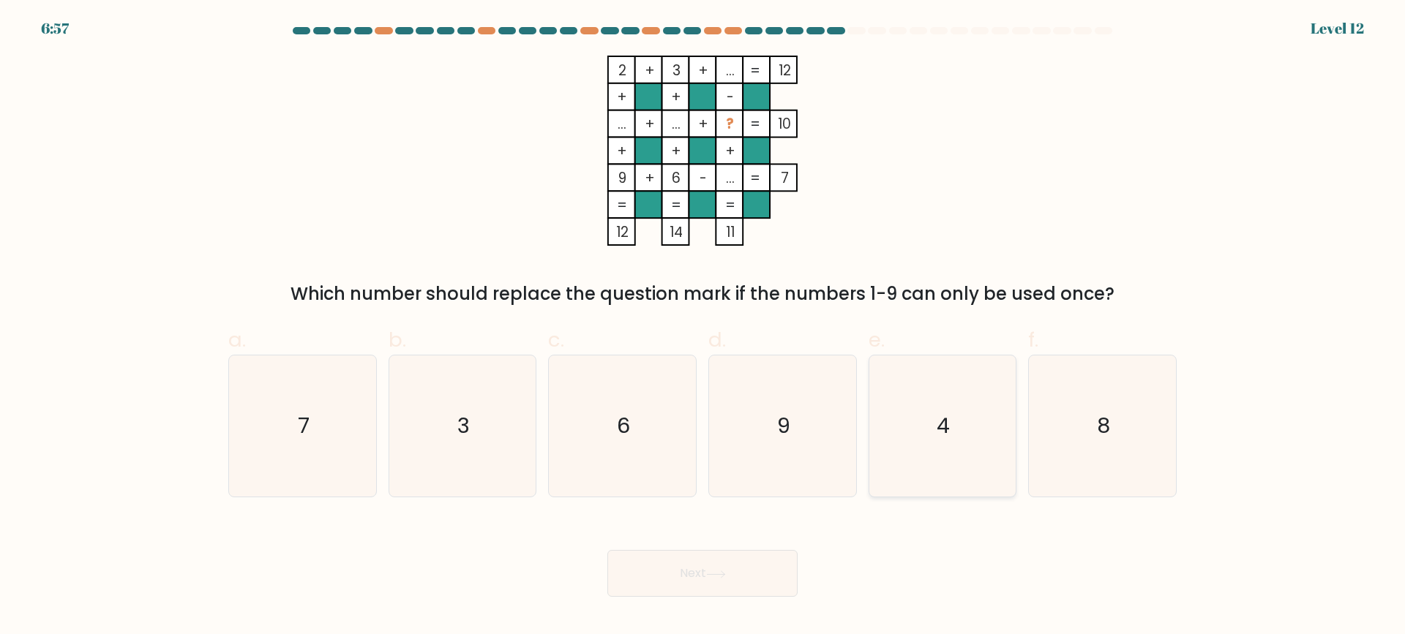
click at [953, 430] on icon "4" at bounding box center [942, 426] width 141 height 141
click at [703, 327] on input "e. 4" at bounding box center [703, 323] width 1 height 10
radio input "true"
click at [725, 577] on icon at bounding box center [716, 574] width 18 height 7
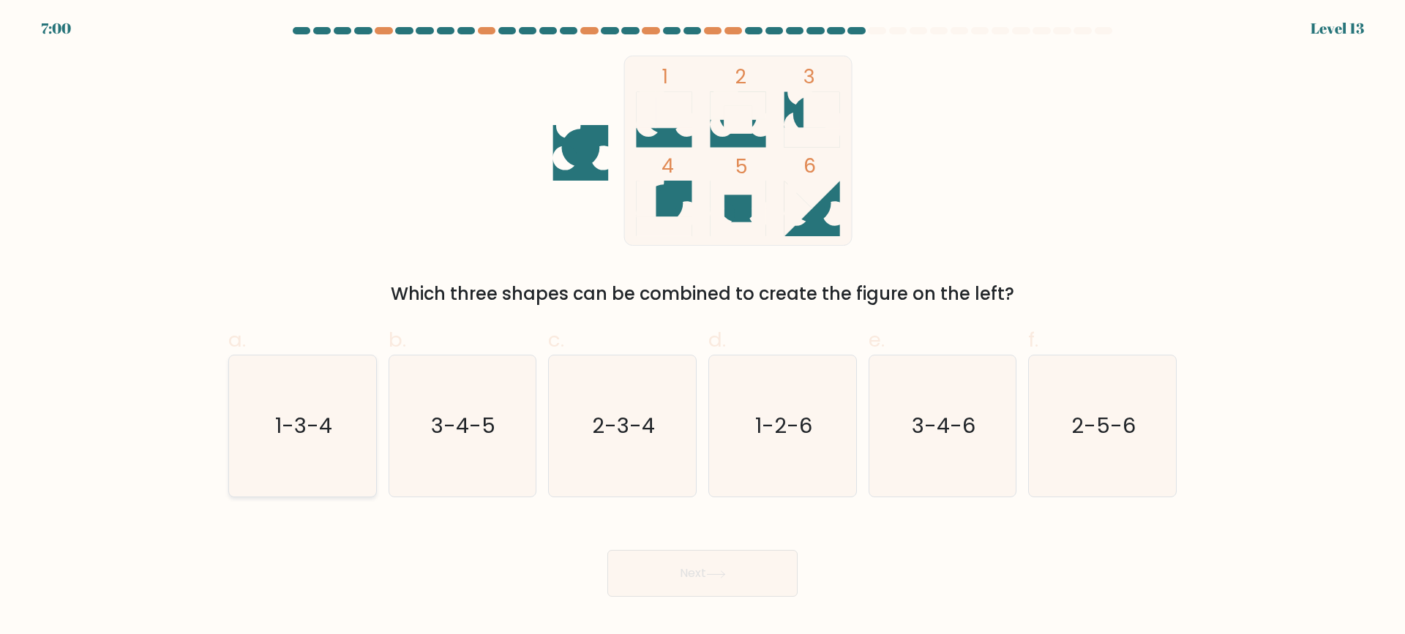
click at [368, 428] on icon "1-3-4" at bounding box center [302, 426] width 141 height 141
click at [703, 327] on input "a. 1-3-4" at bounding box center [703, 323] width 1 height 10
radio input "true"
click at [657, 563] on button "Next" at bounding box center [702, 573] width 190 height 47
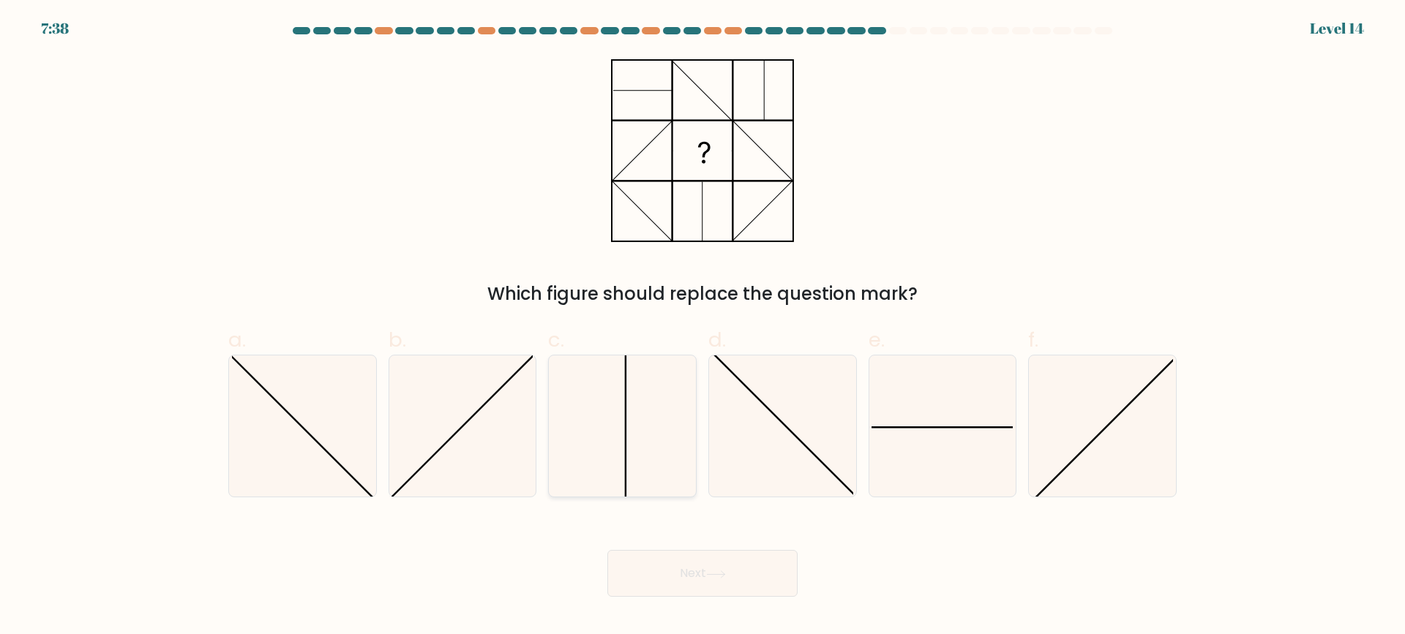
click at [626, 424] on line at bounding box center [626, 428] width 0 height 146
click at [703, 327] on input "c." at bounding box center [703, 323] width 1 height 10
radio input "true"
click at [634, 577] on button "Next" at bounding box center [702, 573] width 190 height 47
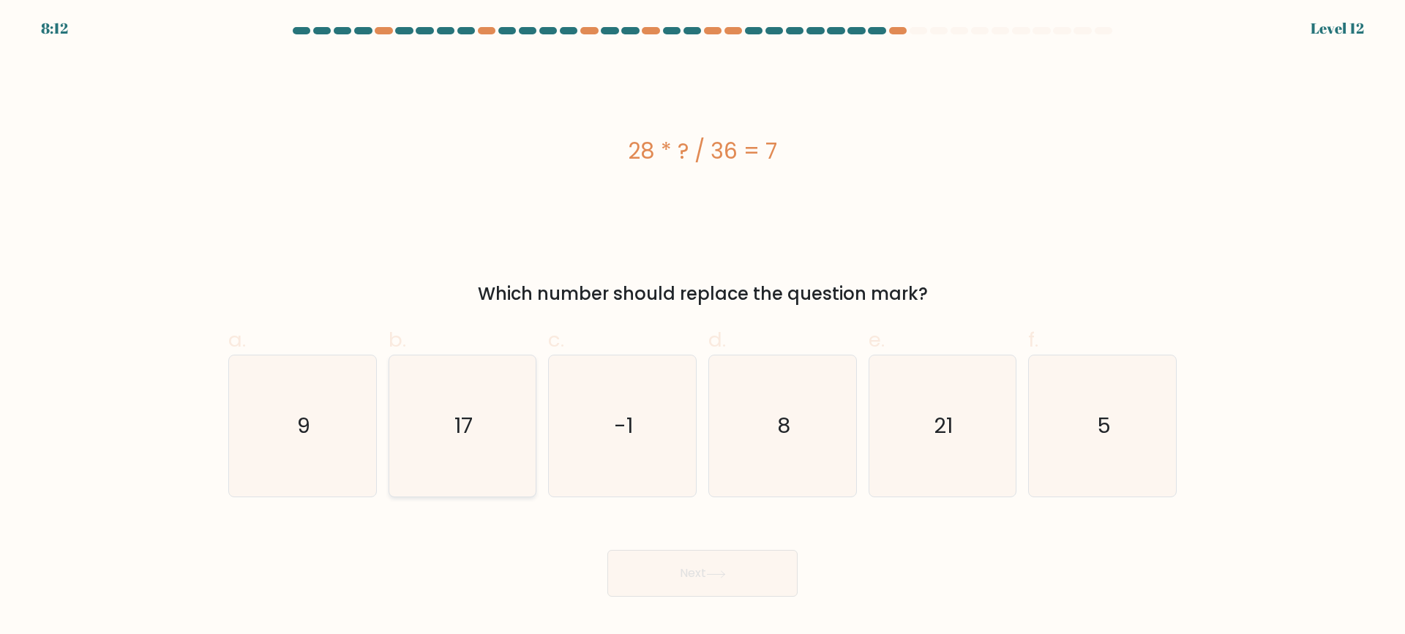
click at [493, 430] on icon "17" at bounding box center [462, 426] width 141 height 141
click at [703, 327] on input "b. 17" at bounding box center [703, 323] width 1 height 10
radio input "true"
click at [946, 418] on text "21" at bounding box center [944, 426] width 19 height 29
click at [703, 327] on input "e. 21" at bounding box center [703, 323] width 1 height 10
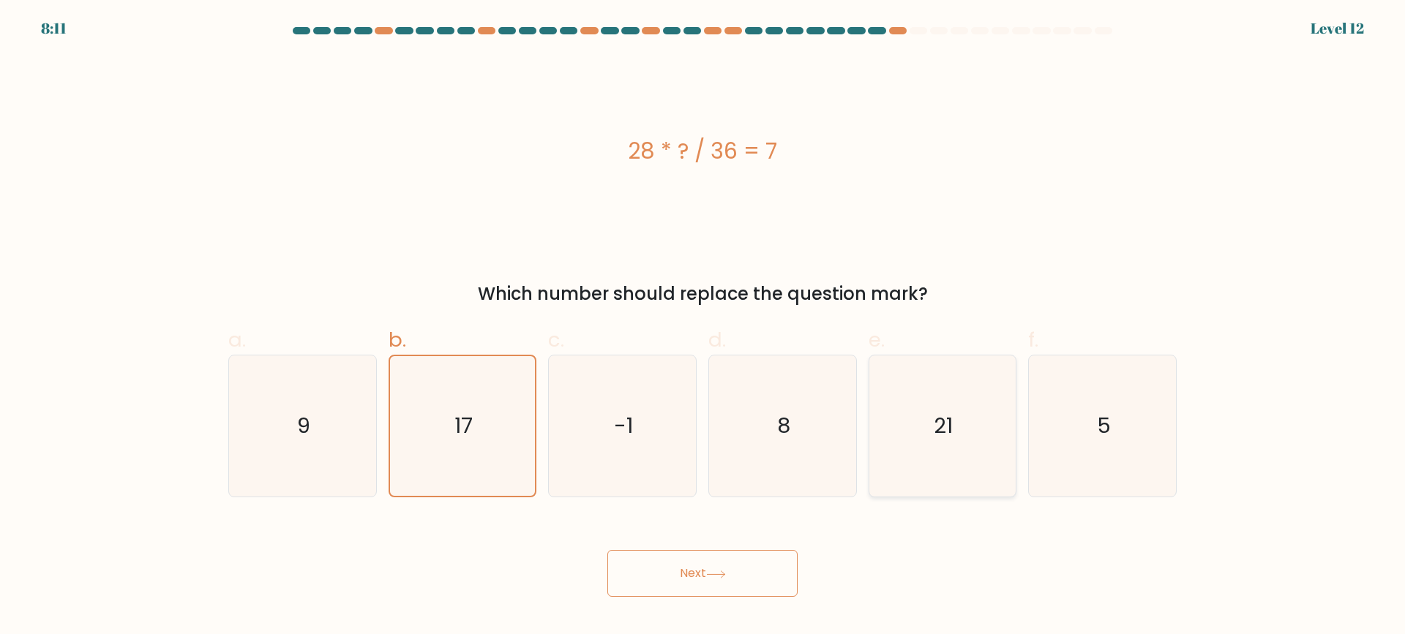
radio input "true"
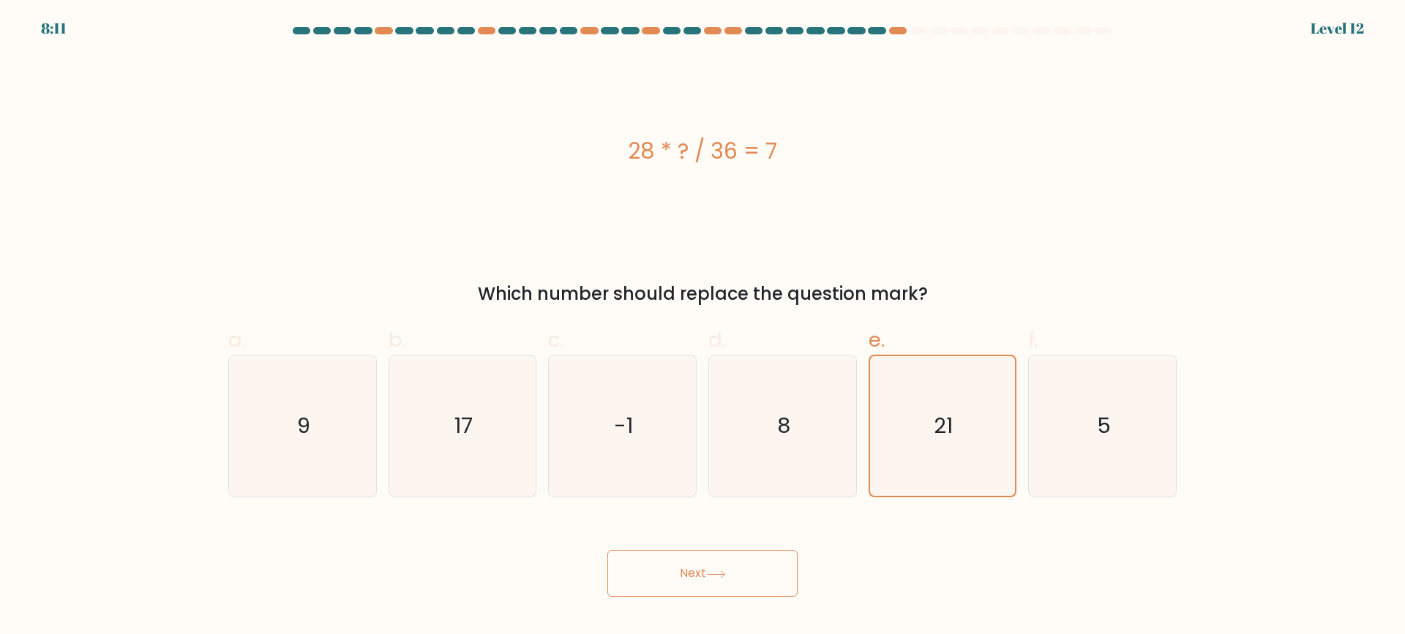
click at [730, 568] on button "Next" at bounding box center [702, 573] width 190 height 47
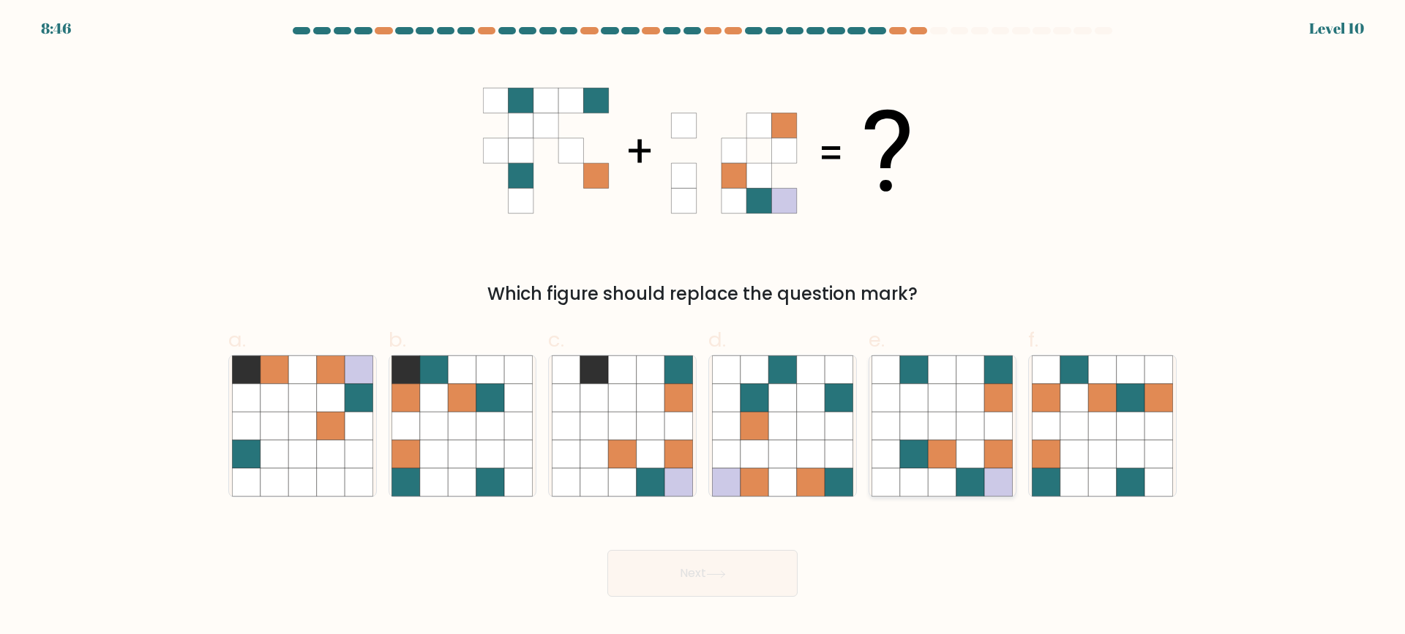
click at [987, 436] on icon at bounding box center [999, 427] width 28 height 28
click at [703, 327] on input "e." at bounding box center [703, 323] width 1 height 10
radio input "true"
click at [734, 573] on button "Next" at bounding box center [702, 573] width 190 height 47
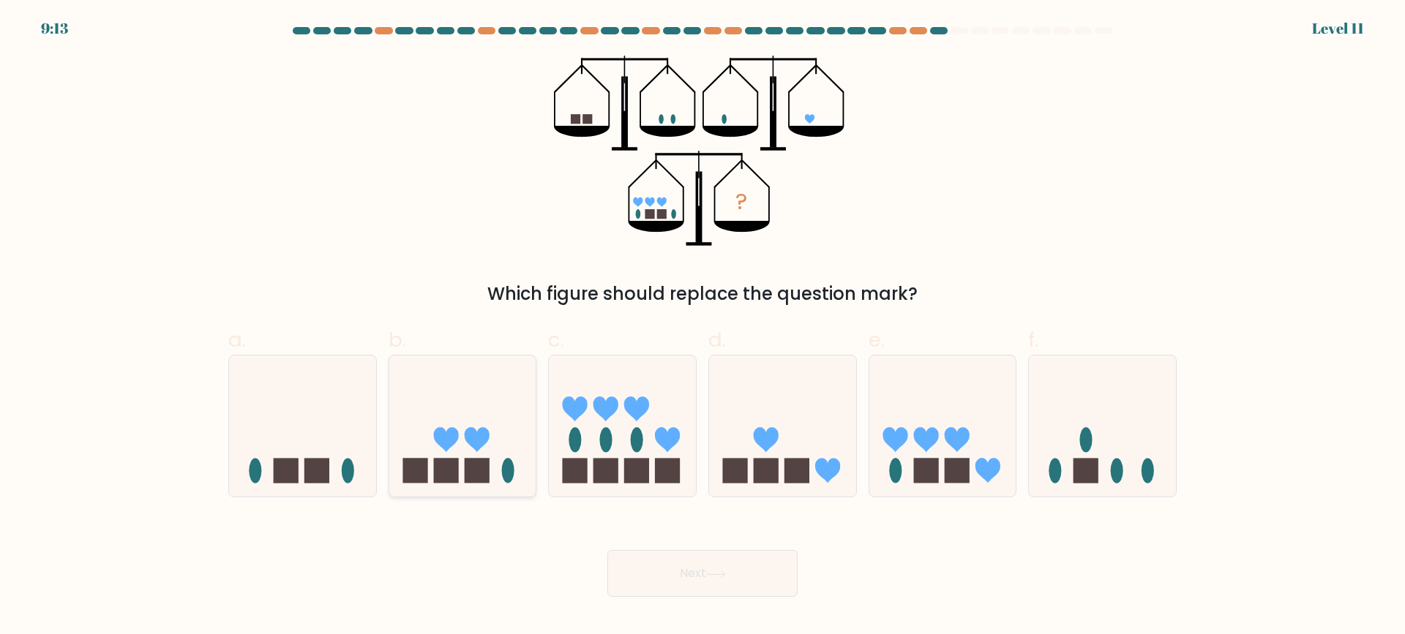
click at [503, 442] on icon at bounding box center [462, 426] width 147 height 121
click at [703, 327] on input "b." at bounding box center [703, 323] width 1 height 10
radio input "true"
click at [711, 576] on icon at bounding box center [716, 575] width 20 height 8
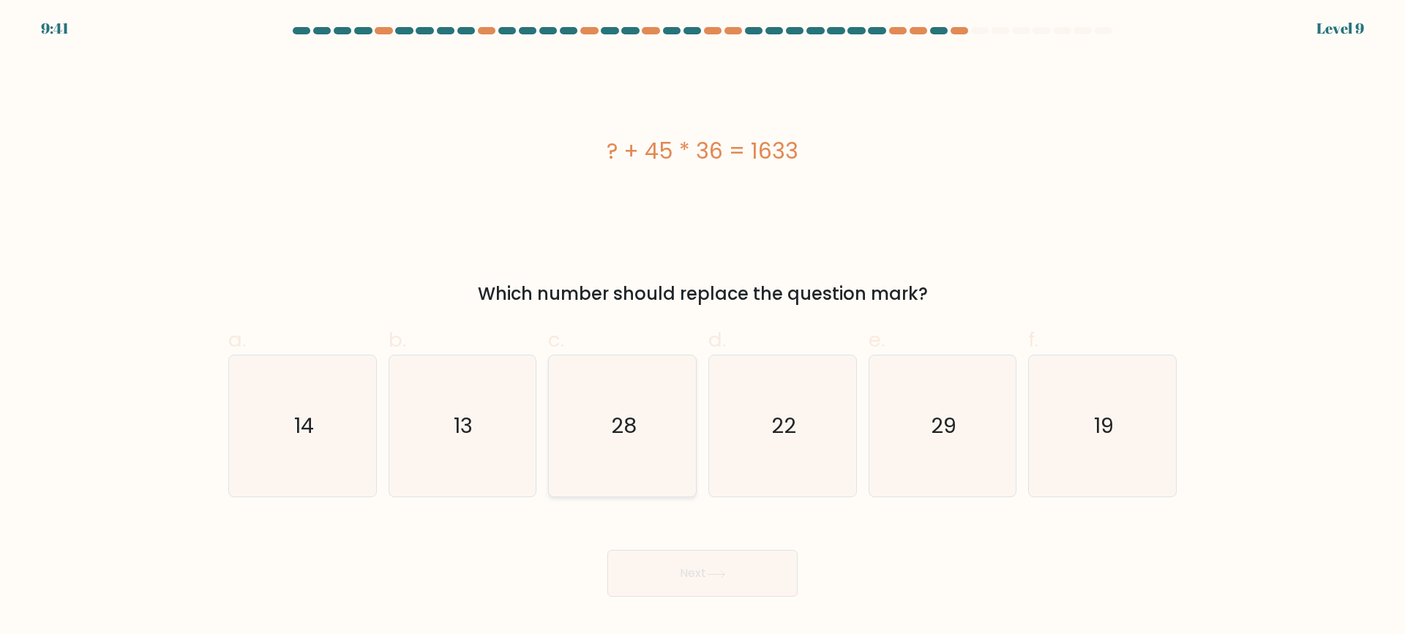
click at [651, 400] on icon "28" at bounding box center [622, 426] width 141 height 141
click at [703, 327] on input "c. 28" at bounding box center [703, 323] width 1 height 10
radio input "true"
click at [707, 590] on button "Next" at bounding box center [702, 573] width 190 height 47
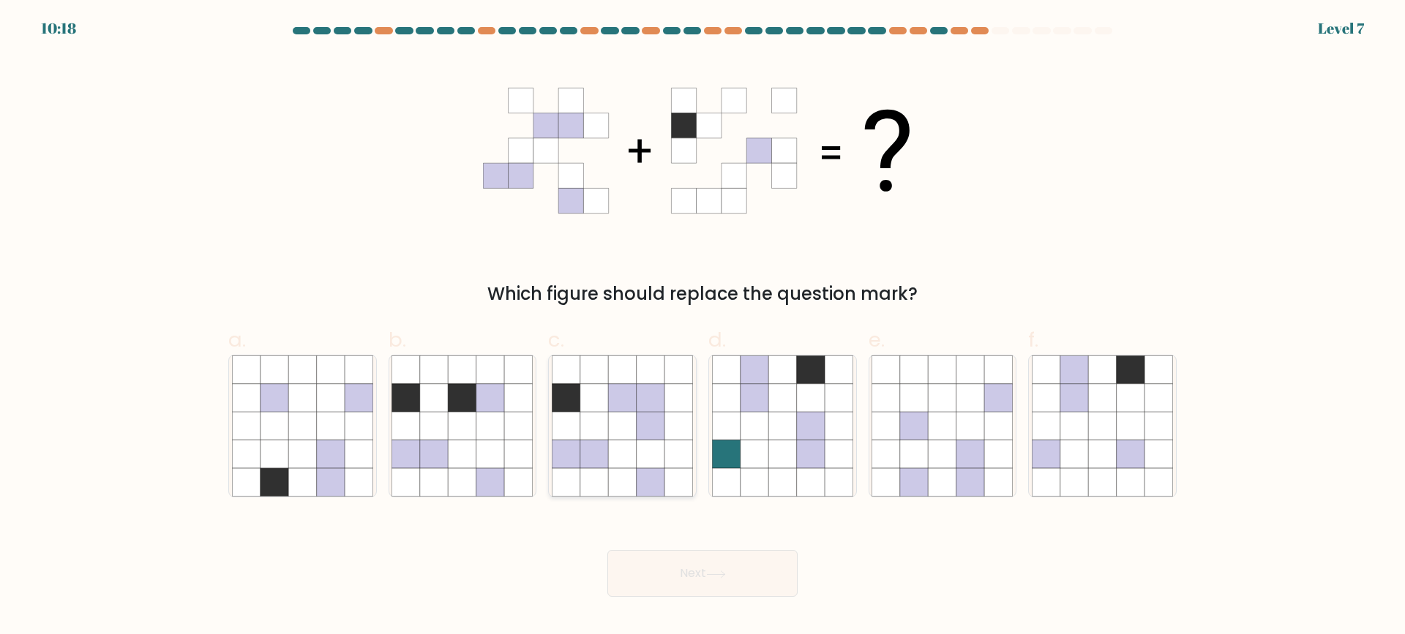
click at [668, 416] on icon at bounding box center [678, 427] width 28 height 28
click at [703, 327] on input "c." at bounding box center [703, 323] width 1 height 10
radio input "true"
click at [707, 589] on button "Next" at bounding box center [702, 573] width 190 height 47
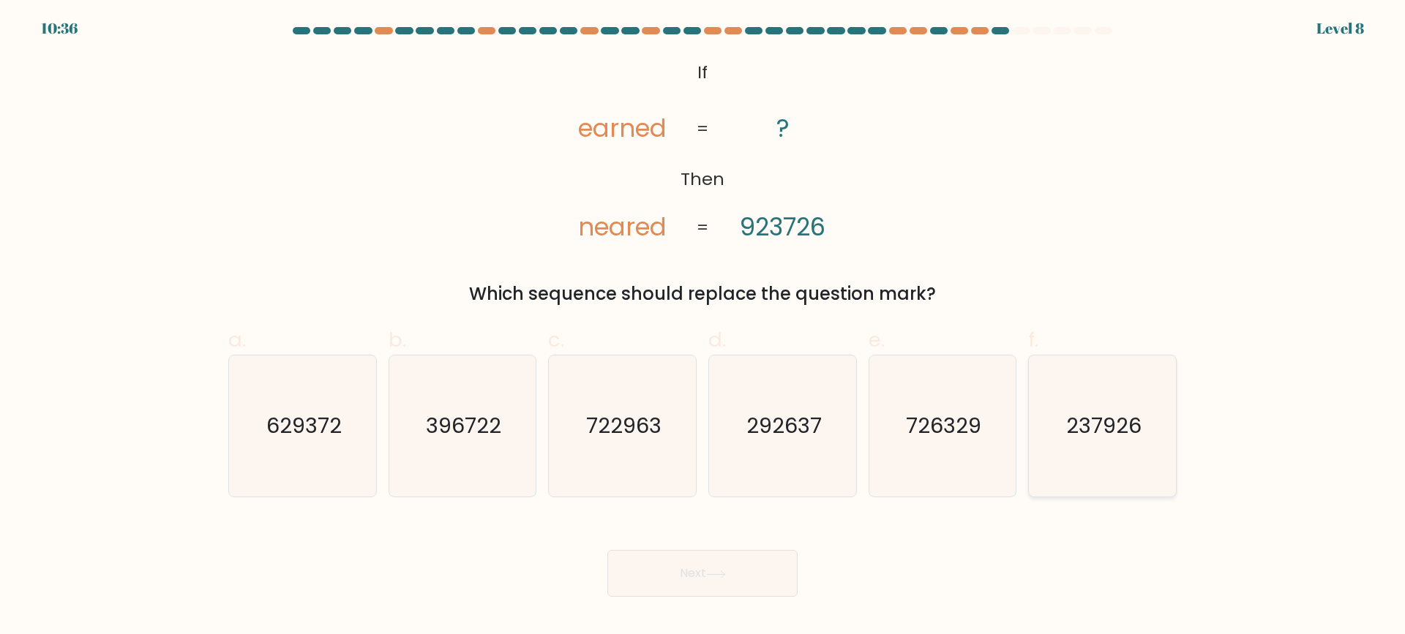
click at [1103, 431] on text "237926" at bounding box center [1103, 426] width 75 height 29
click at [703, 327] on input "f. 237926" at bounding box center [703, 323] width 1 height 10
radio input "true"
click at [749, 580] on button "Next" at bounding box center [702, 573] width 190 height 47
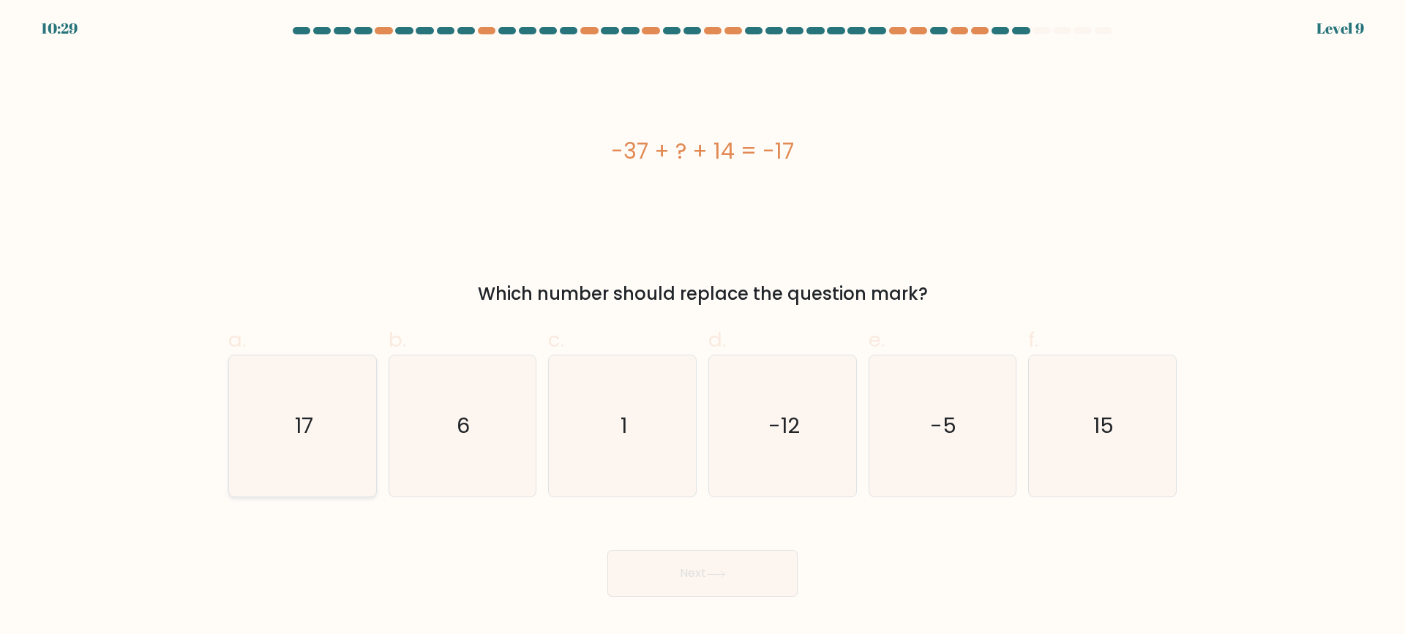
click at [316, 436] on icon "17" at bounding box center [302, 426] width 141 height 141
click at [703, 327] on input "a. 17" at bounding box center [703, 323] width 1 height 10
radio input "true"
click at [741, 571] on button "Next" at bounding box center [702, 573] width 190 height 47
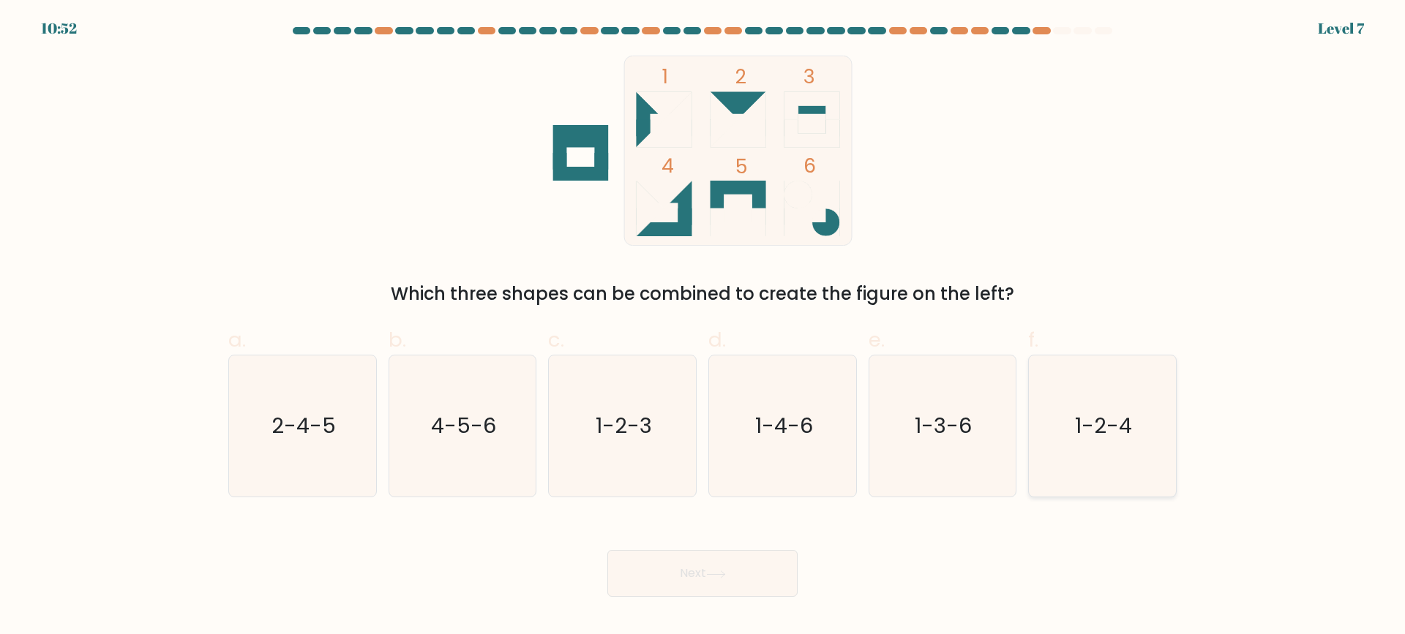
click at [1087, 408] on icon "1-2-4" at bounding box center [1102, 426] width 141 height 141
click at [703, 327] on input "f. 1-2-4" at bounding box center [703, 323] width 1 height 10
radio input "true"
click at [709, 570] on button "Next" at bounding box center [702, 573] width 190 height 47
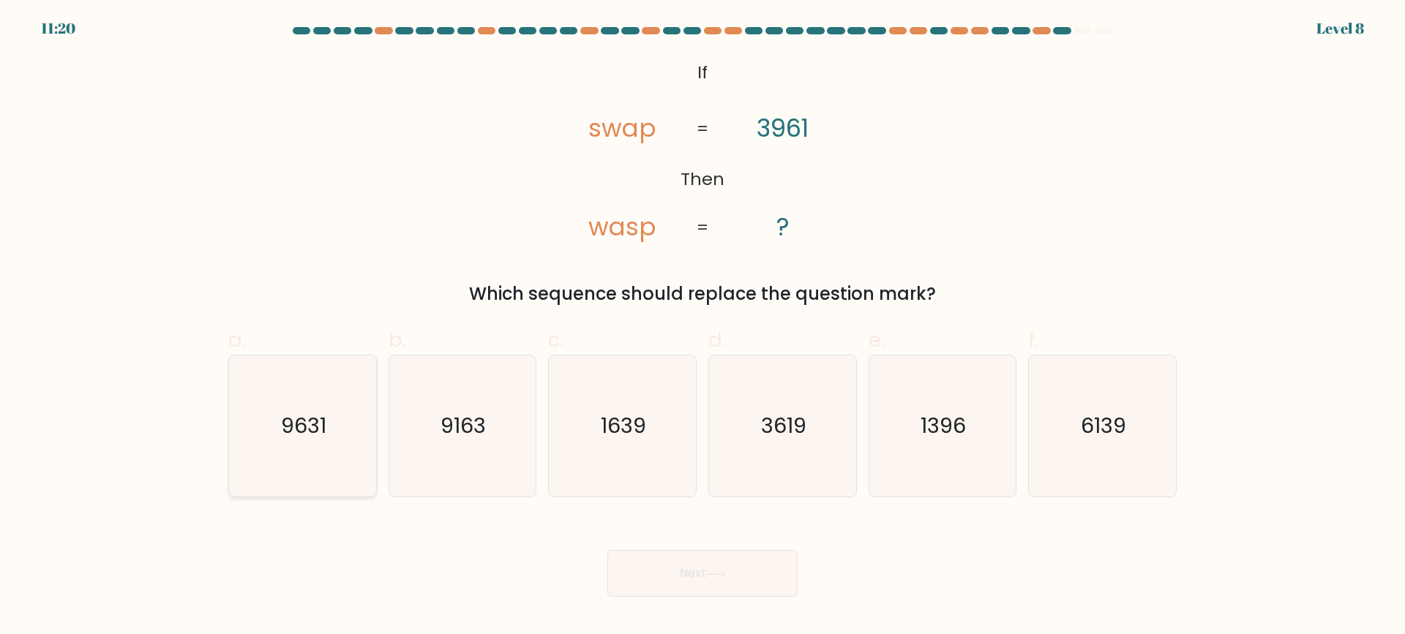
click at [326, 449] on icon "9631" at bounding box center [302, 426] width 141 height 141
click at [703, 327] on input "a. 9631" at bounding box center [703, 323] width 1 height 10
radio input "true"
click at [664, 557] on button "Next" at bounding box center [702, 573] width 190 height 47
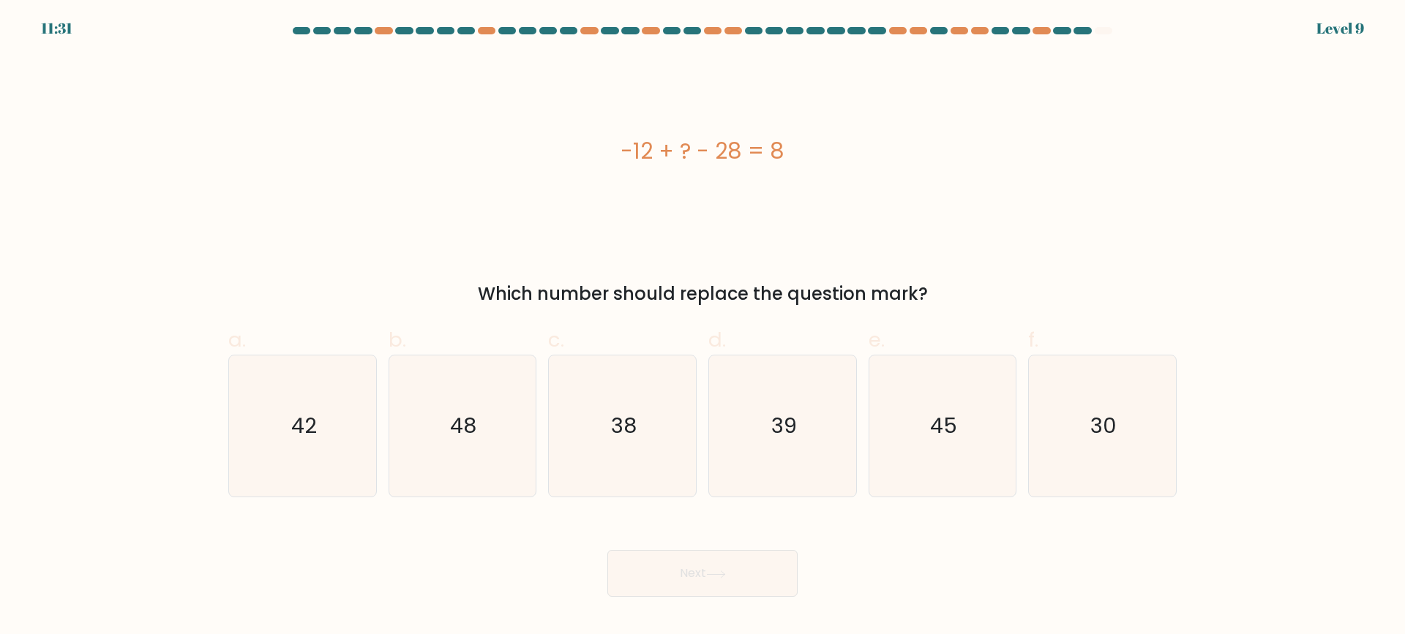
click at [538, 405] on div "b. 48" at bounding box center [463, 411] width 160 height 173
click at [492, 415] on icon "48" at bounding box center [462, 426] width 141 height 141
click at [703, 327] on input "b. 48" at bounding box center [703, 323] width 1 height 10
radio input "true"
click at [711, 569] on button "Next" at bounding box center [702, 573] width 190 height 47
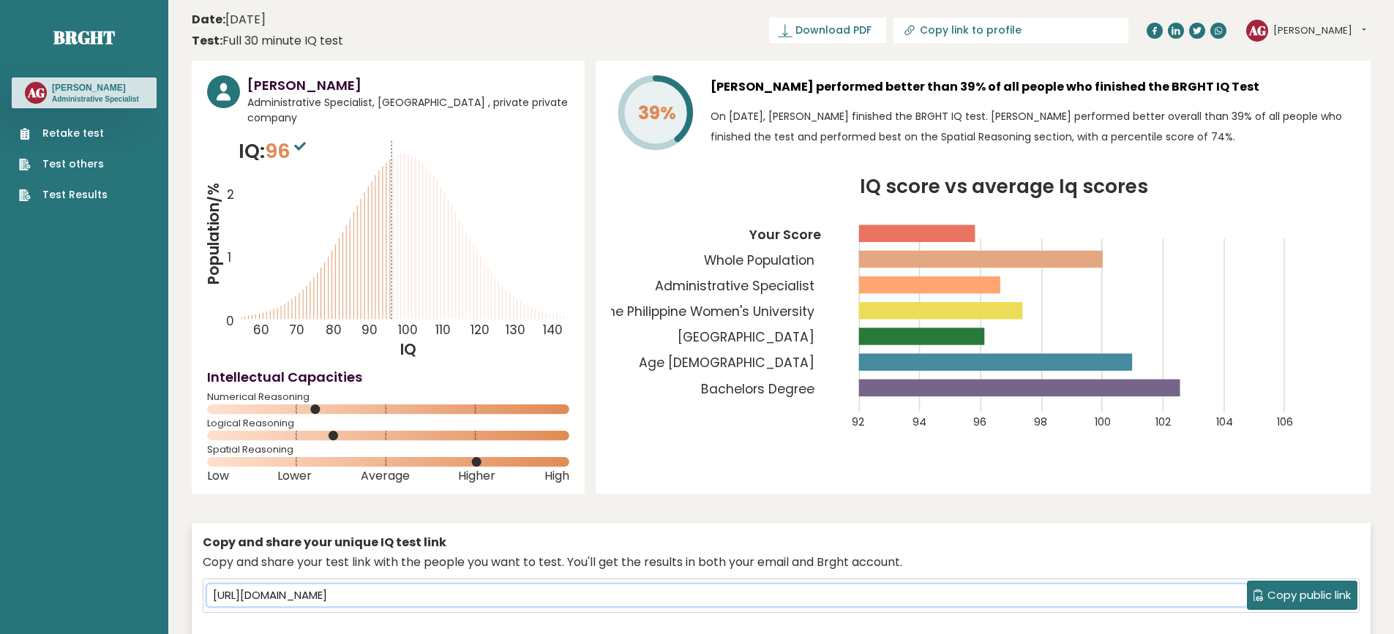
click at [588, 585] on input "https://brght.org/share/5rfoldr6/?brght-intelligence-test" at bounding box center [727, 596] width 1040 height 22
click at [872, 26] on span "Download PDF" at bounding box center [833, 30] width 76 height 15
click at [1021, 31] on input "Copy link to profile" at bounding box center [1019, 30] width 199 height 12
type input "https://brght.org/profile/aileen-gonzaga/?utm_source=share&utm_medium=copy&utm_…"
drag, startPoint x: 689, startPoint y: 28, endPoint x: 774, endPoint y: 26, distance: 84.2
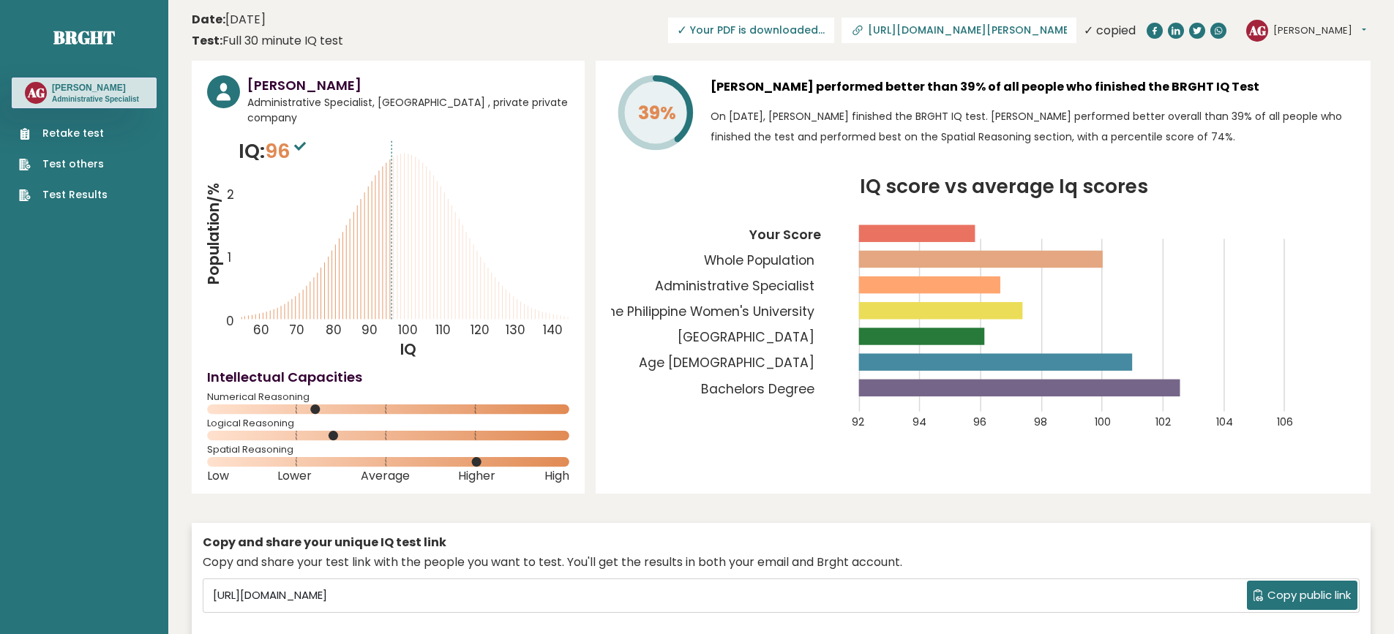
click at [690, 28] on header "Date: September 11, 2025 Test: Full 30 minute IQ test Download PDF Downloading.…" at bounding box center [781, 30] width 1179 height 46
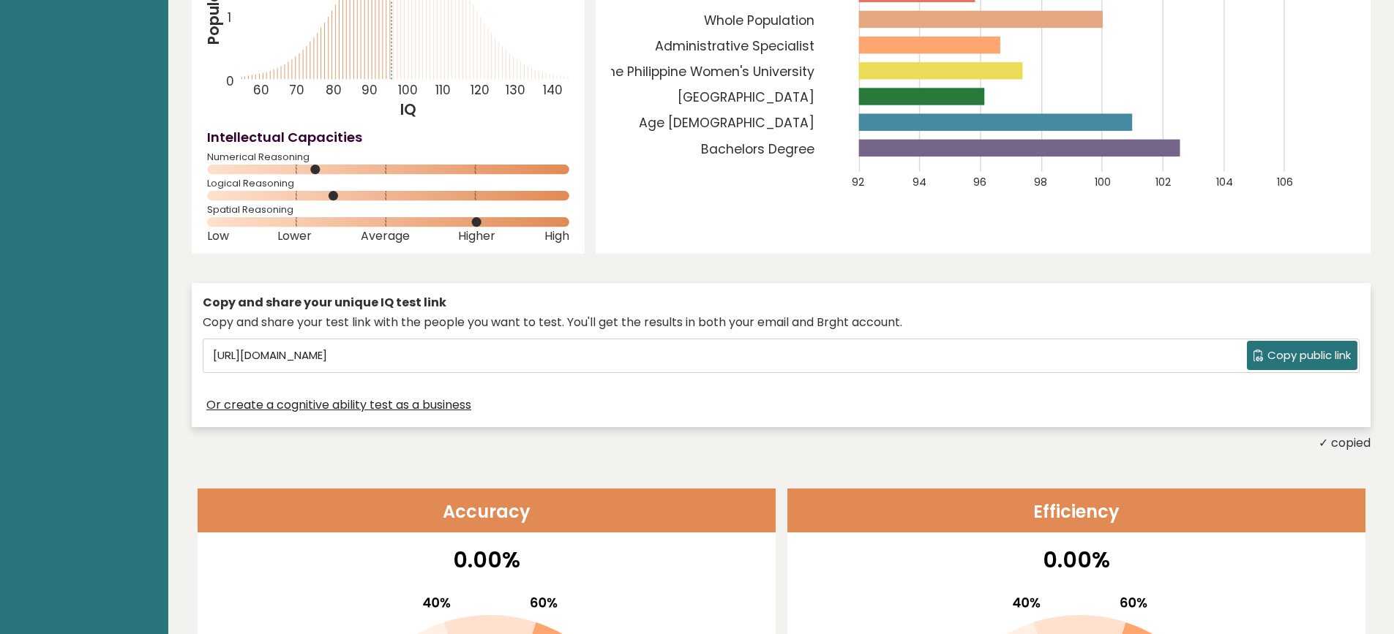
scroll to position [366, 0]
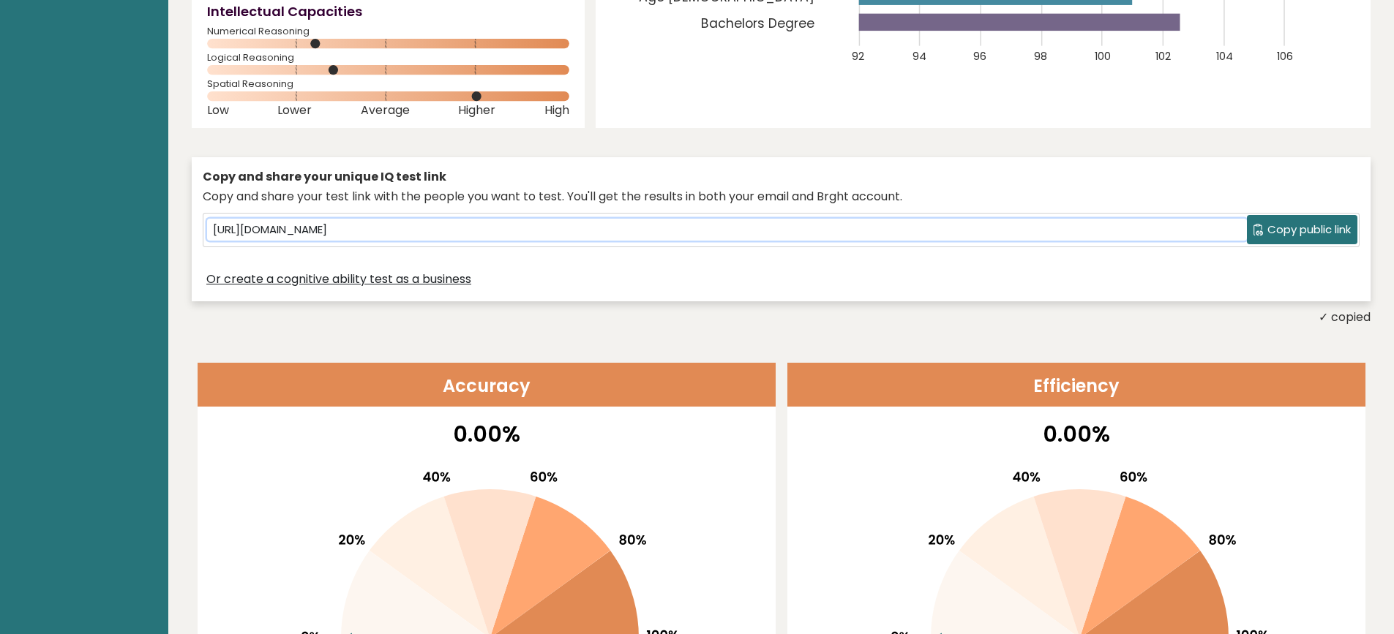
click at [627, 219] on input "https://brght.org/share/5rfoldr6/?brght-intelligence-test" at bounding box center [727, 230] width 1040 height 22
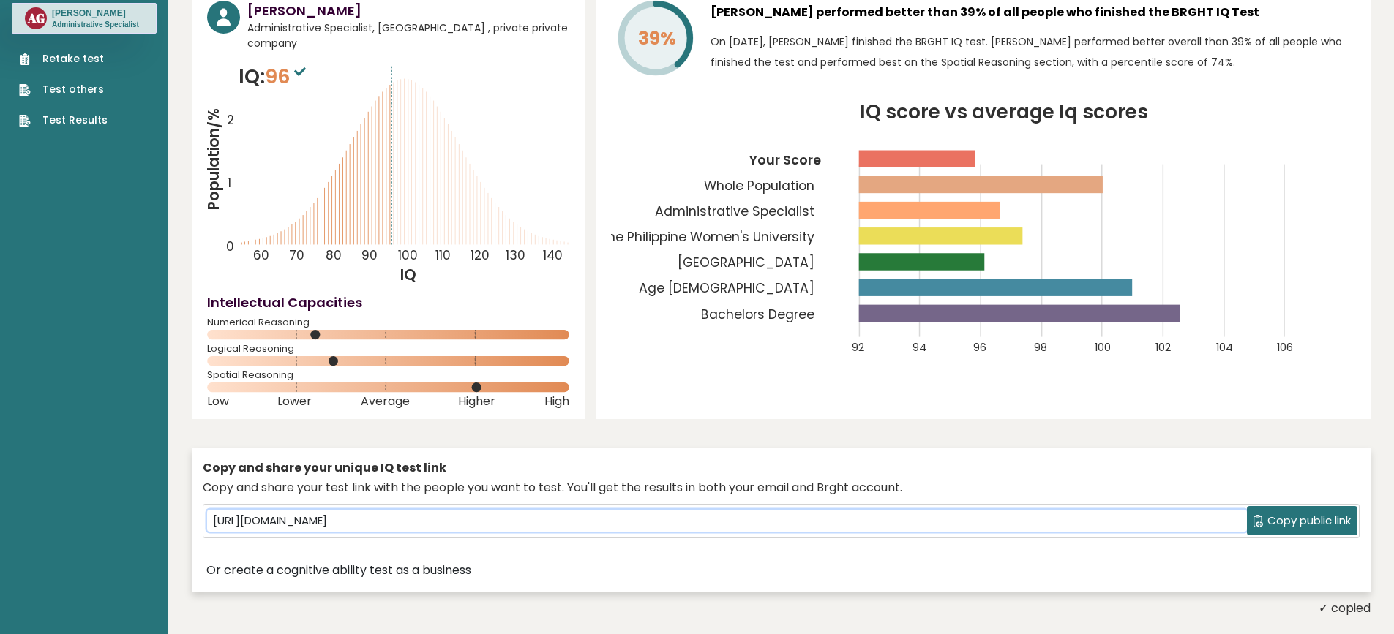
scroll to position [0, 0]
